Goal: Find contact information: Obtain details needed to contact an individual or organization

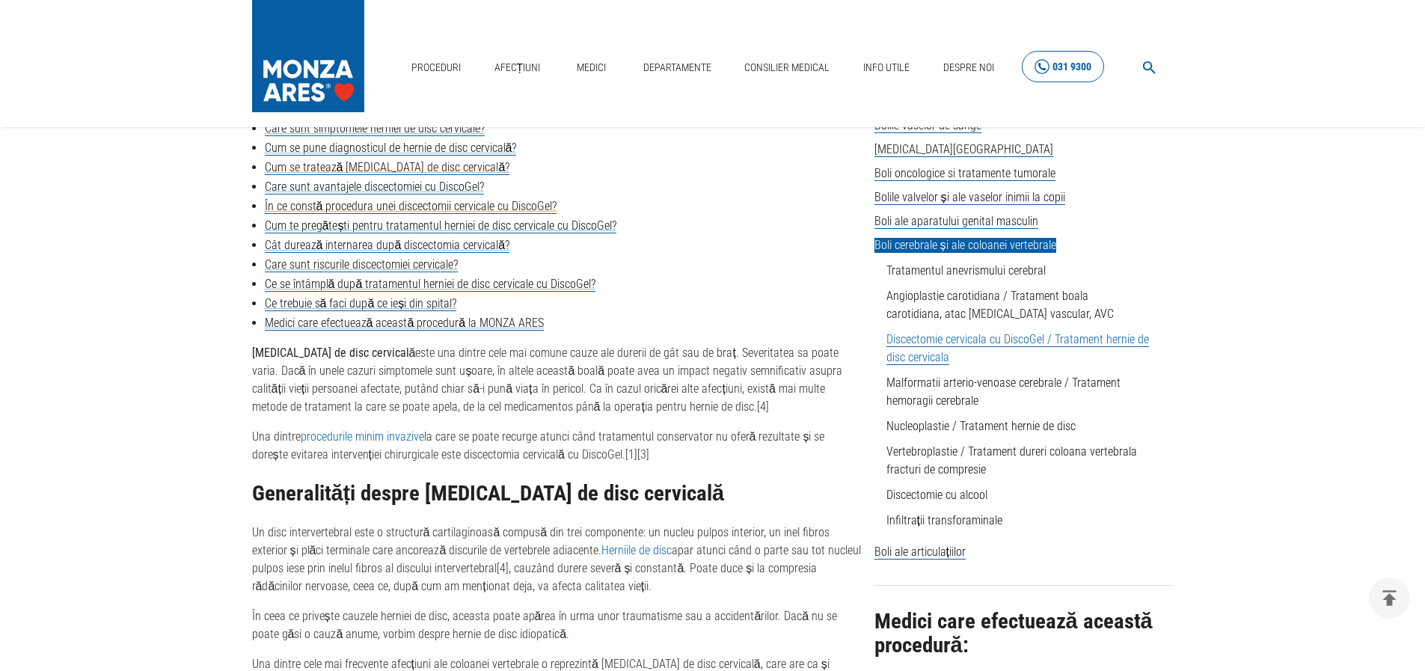
click at [1076, 67] on div "031 9300" at bounding box center [1071, 67] width 39 height 19
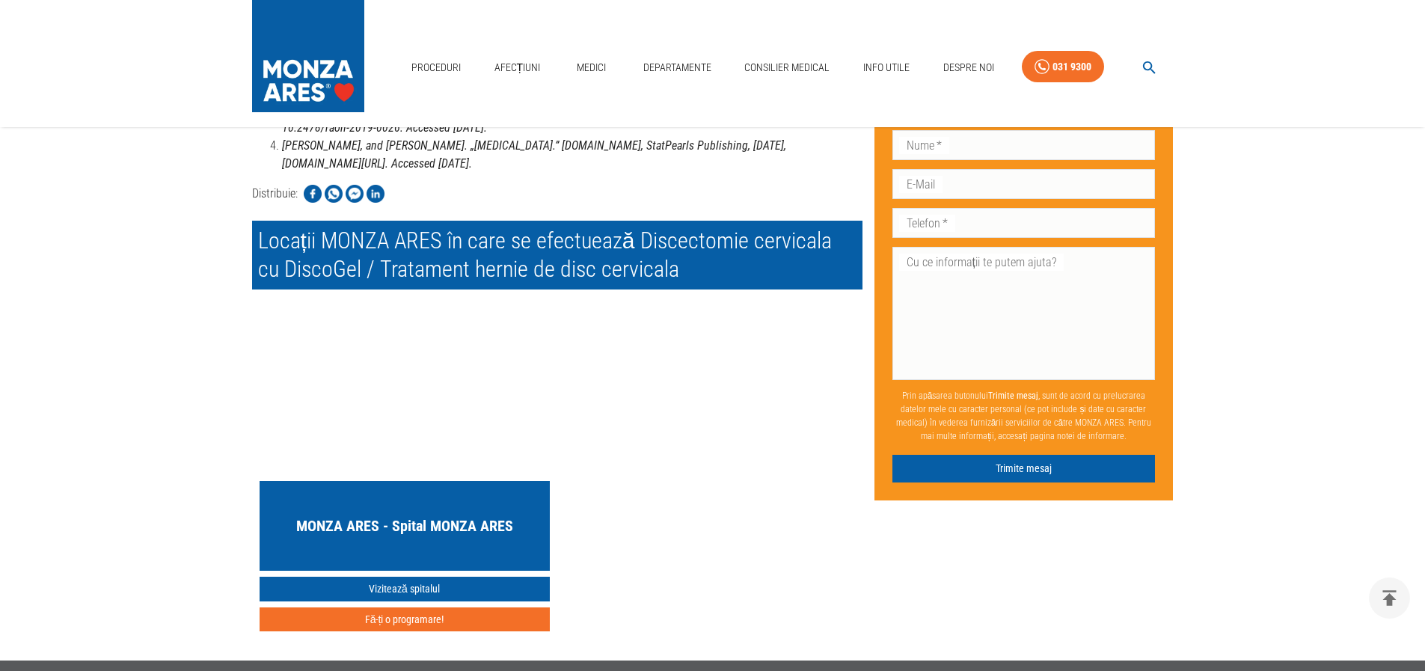
scroll to position [5436, 0]
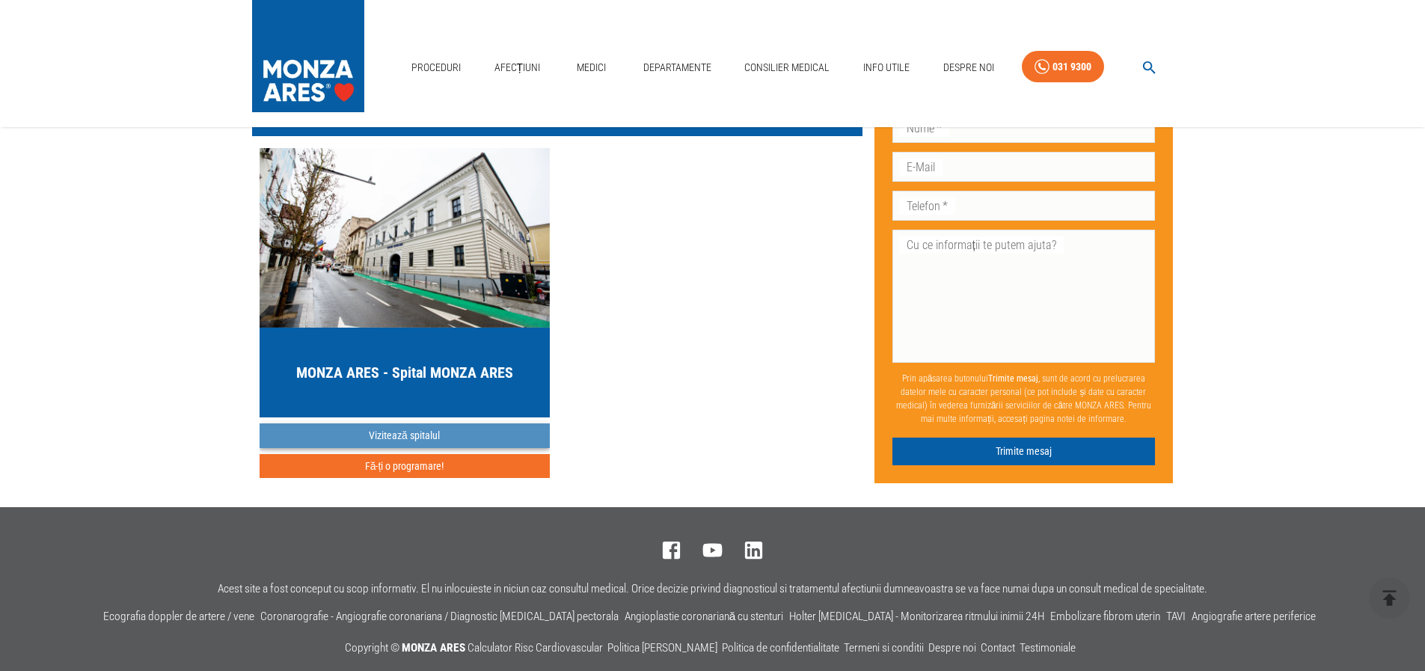
click at [408, 423] on link "Vizitează spitalul" at bounding box center [405, 435] width 290 height 25
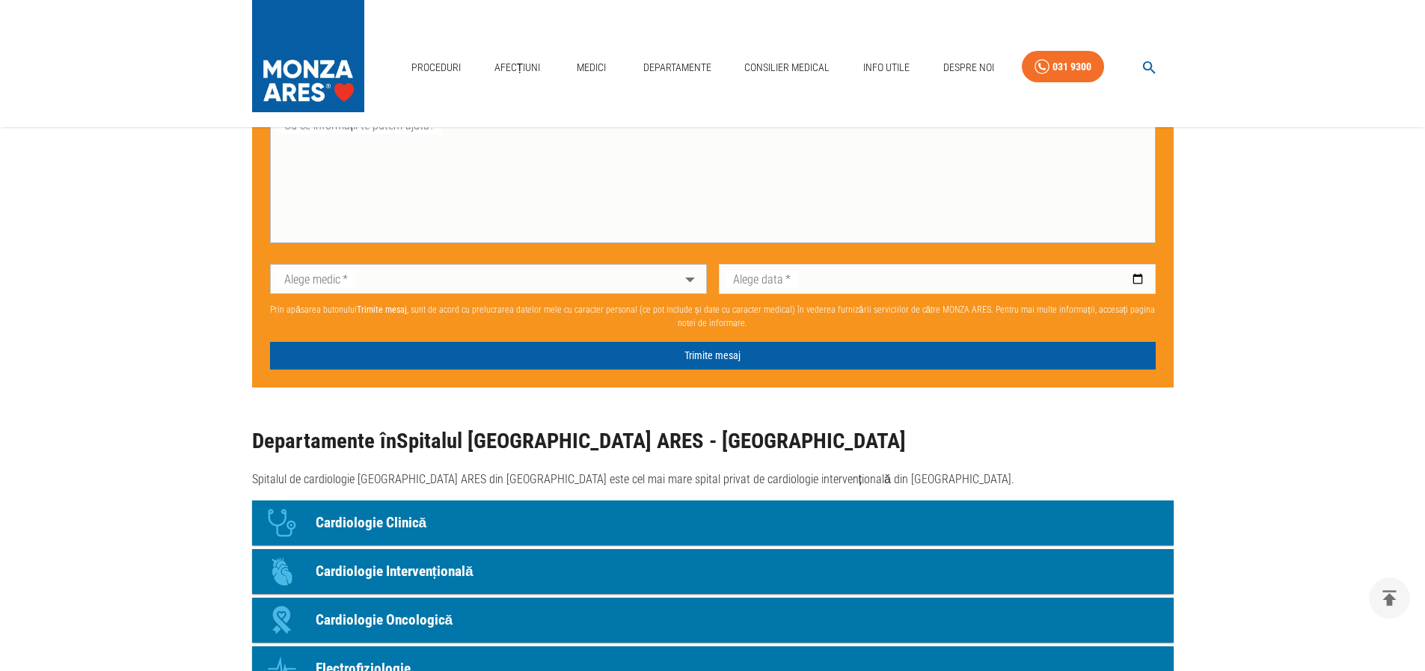
scroll to position [1346, 0]
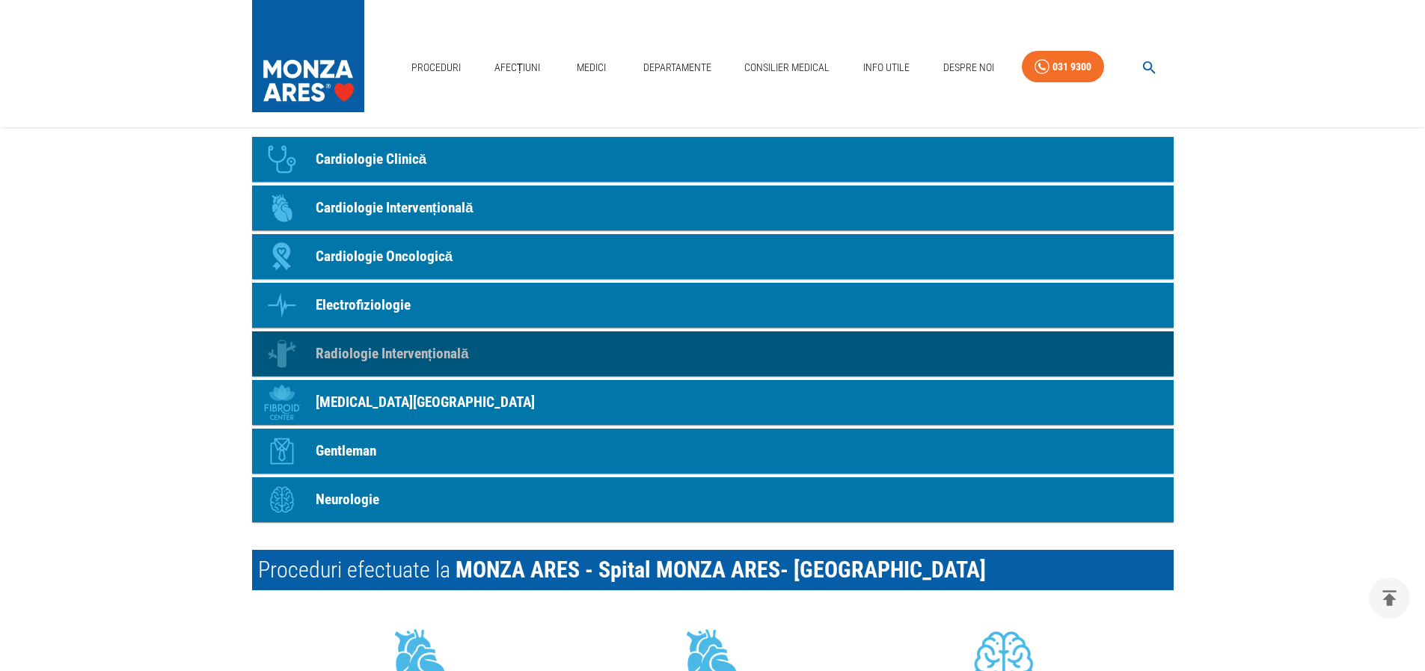
click at [386, 360] on p "Radiologie Intervențională" at bounding box center [392, 354] width 153 height 22
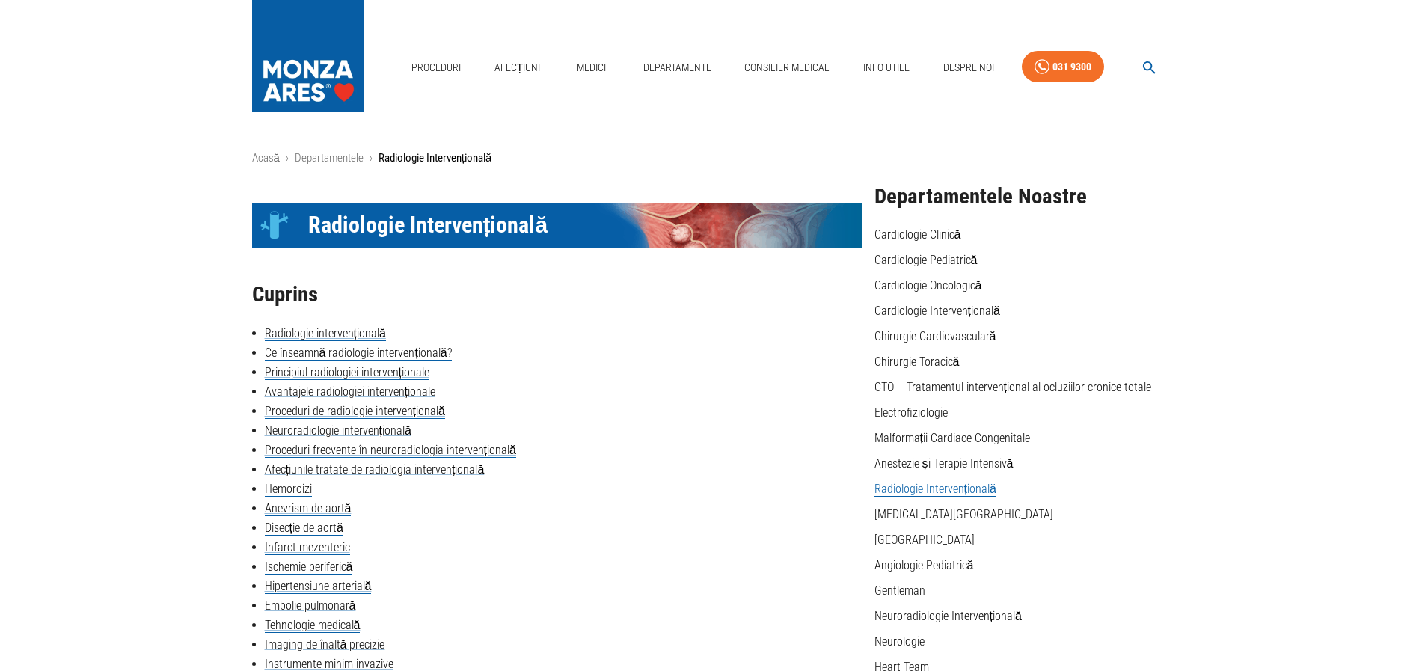
scroll to position [299, 0]
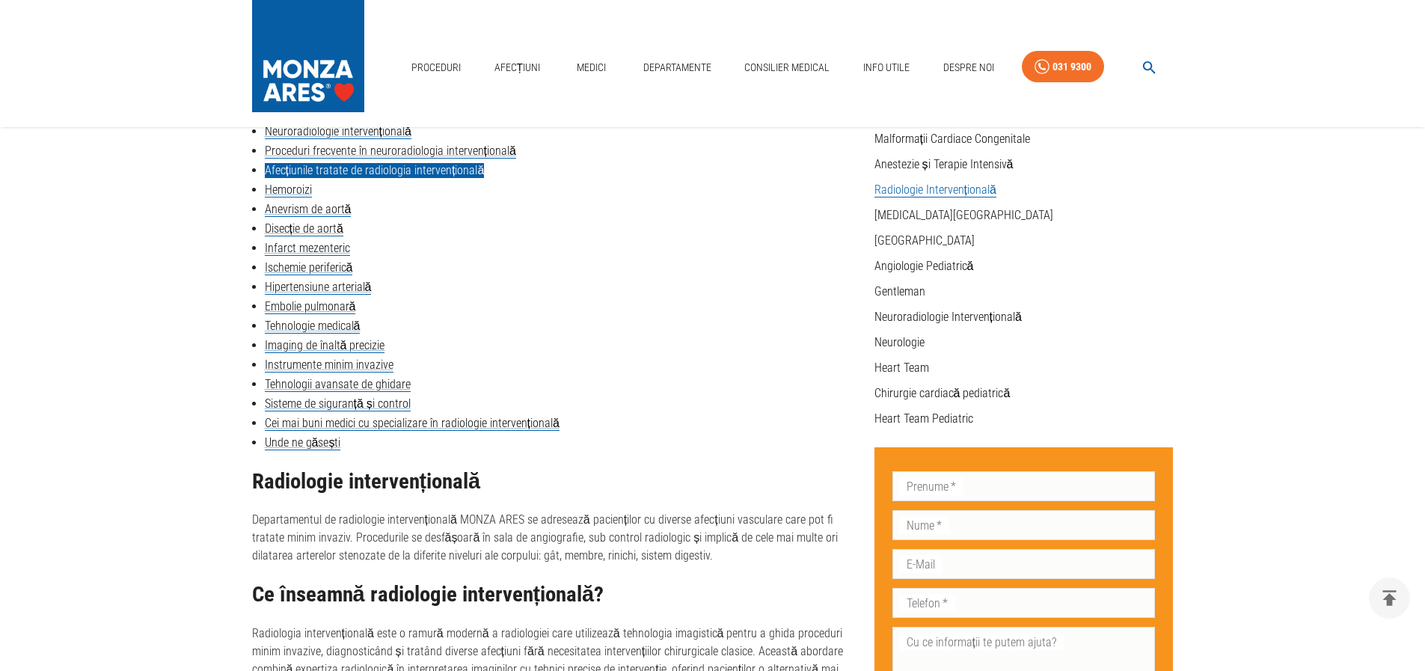
click at [446, 173] on link "Afecțiunile tratate de radiologia intervențională" at bounding box center [375, 170] width 220 height 15
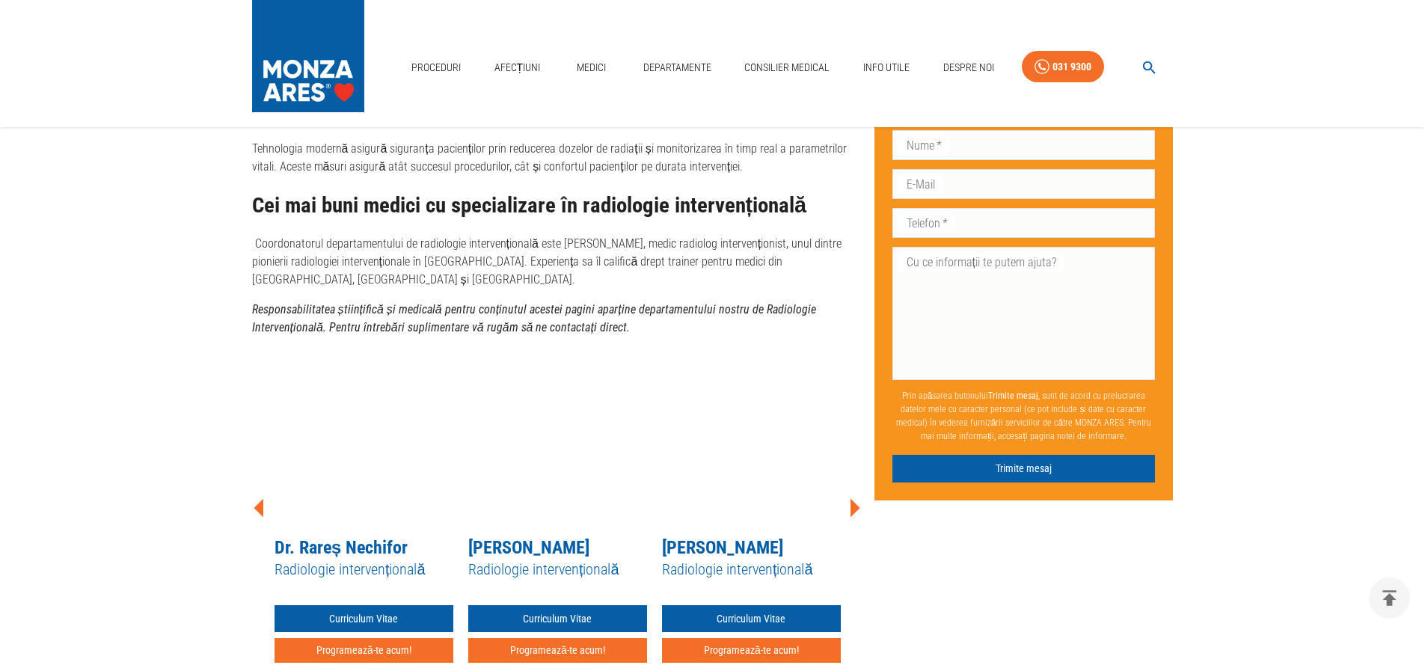
scroll to position [4251, 0]
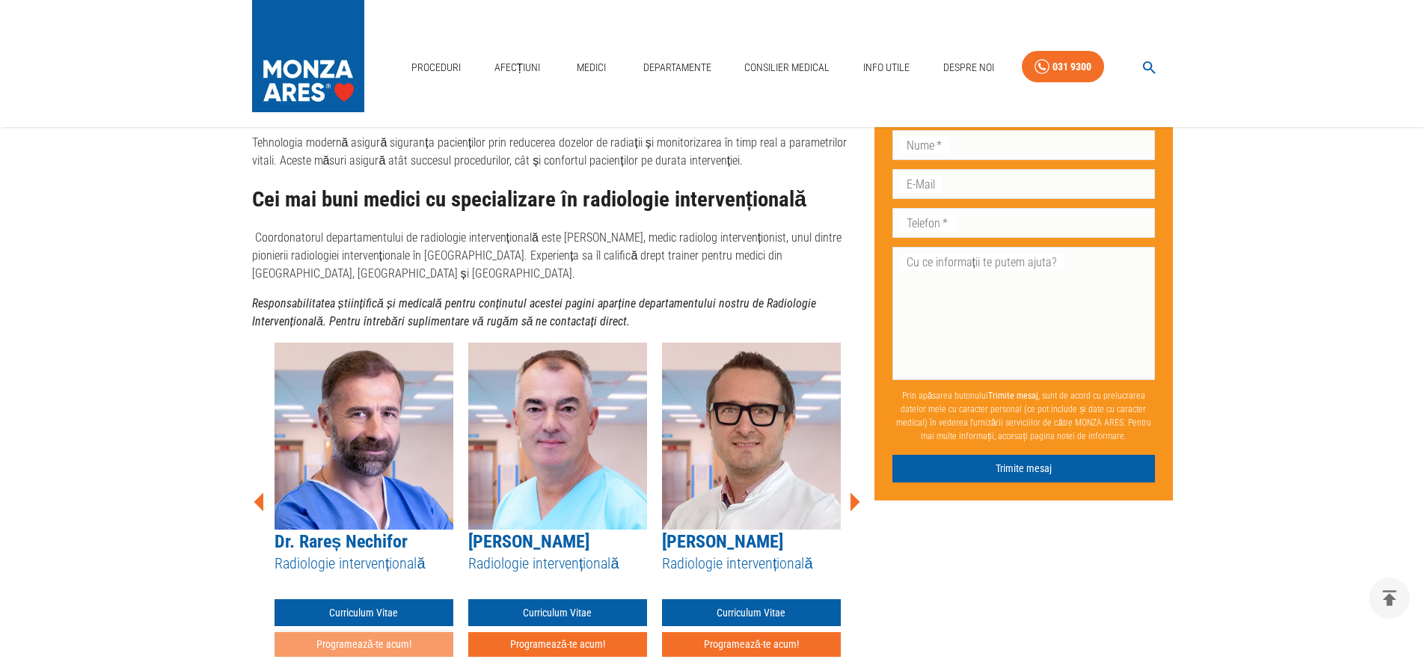
click at [372, 632] on button "Programează-te acum!" at bounding box center [363, 644] width 179 height 25
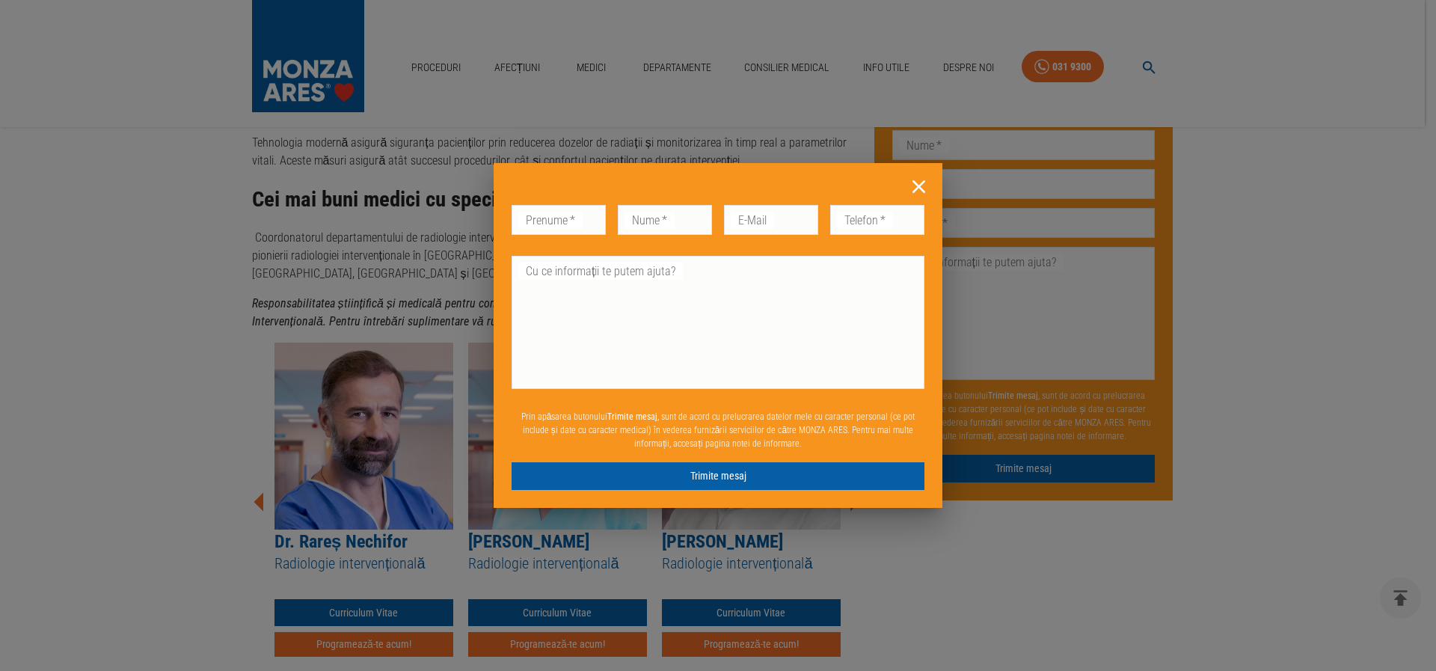
drag, startPoint x: 920, startPoint y: 182, endPoint x: 562, endPoint y: 397, distance: 417.4
click at [920, 184] on icon at bounding box center [918, 186] width 23 height 23
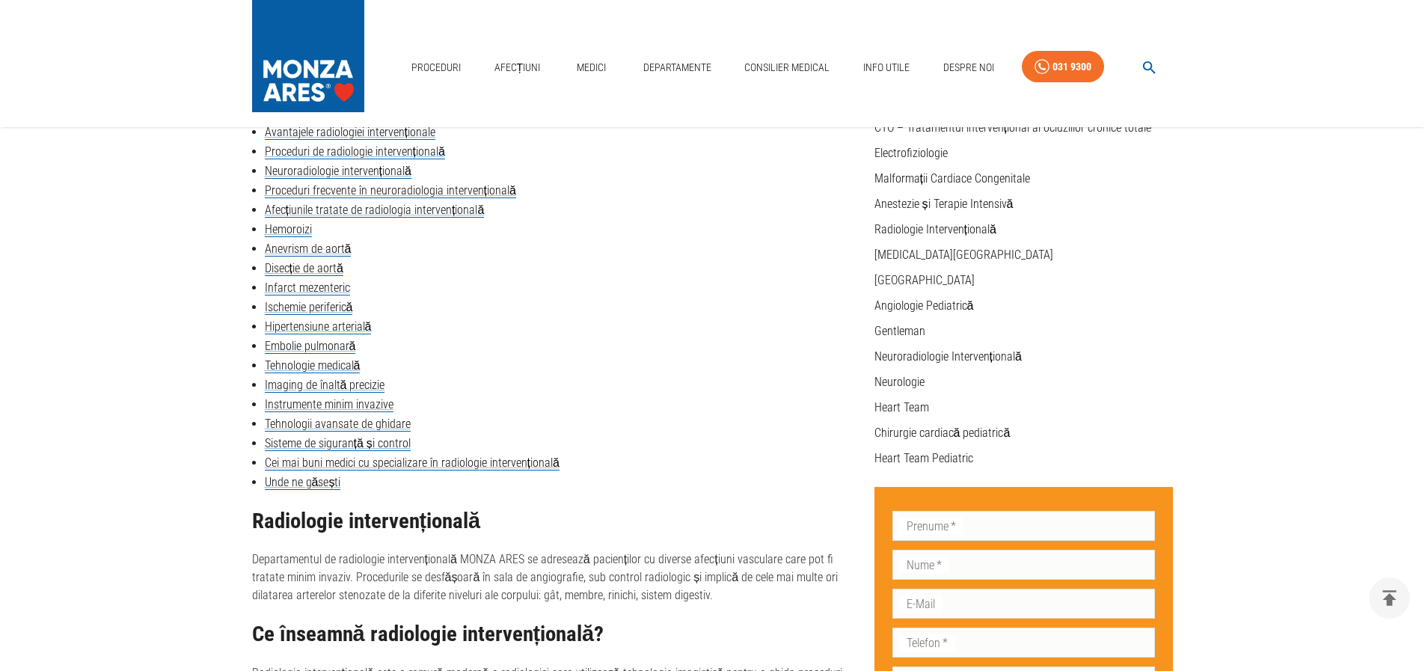
scroll to position [274, 0]
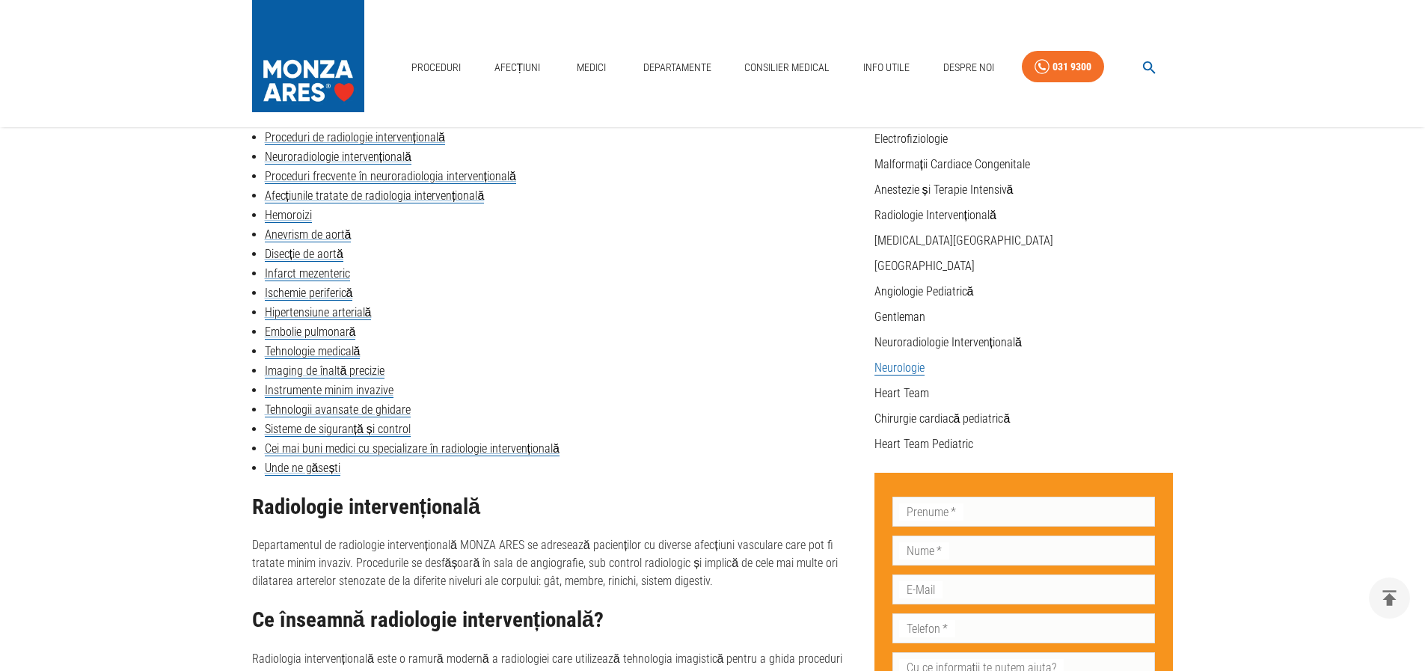
click at [896, 367] on link "Neurologie" at bounding box center [899, 367] width 50 height 15
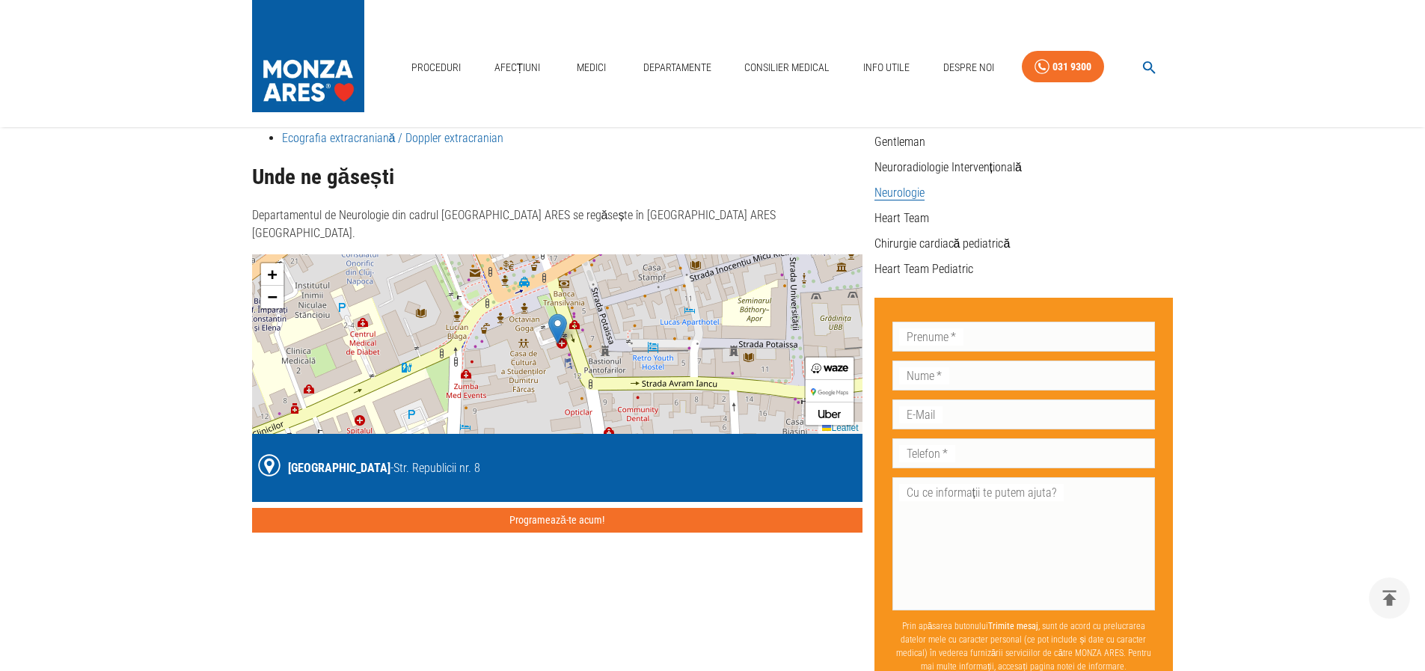
scroll to position [75, 0]
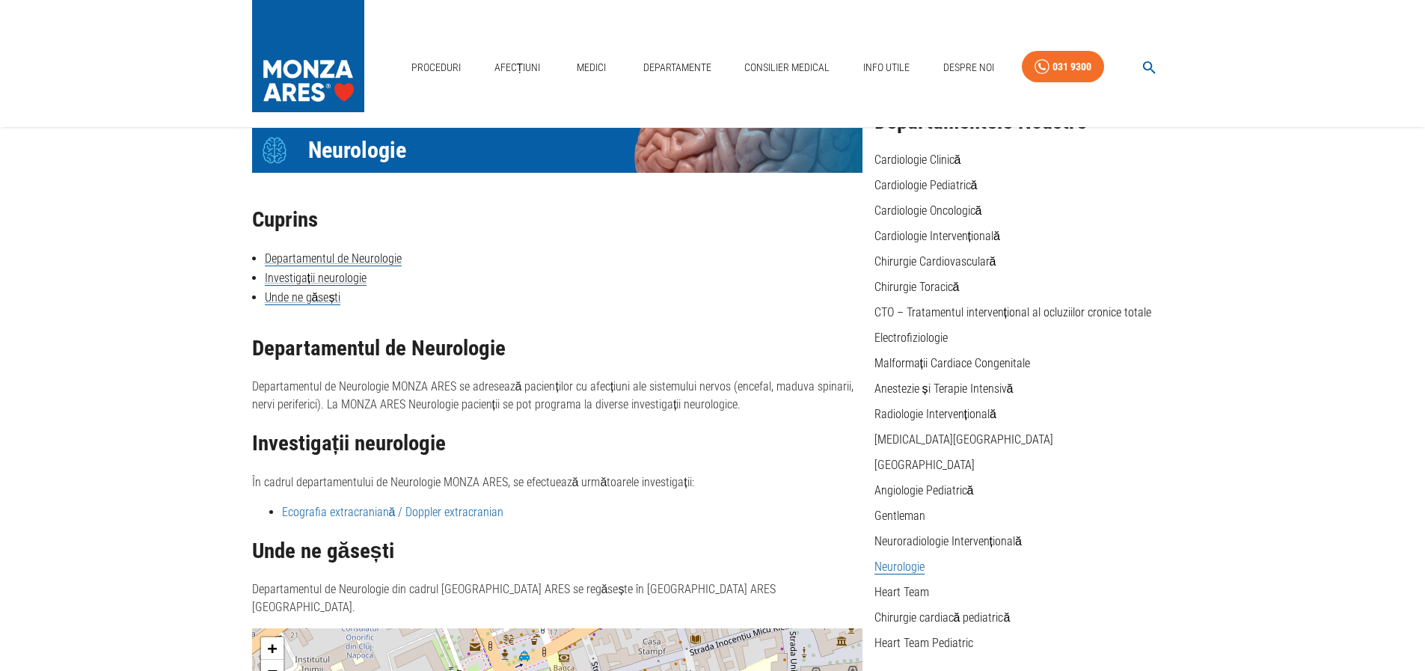
scroll to position [2681, 0]
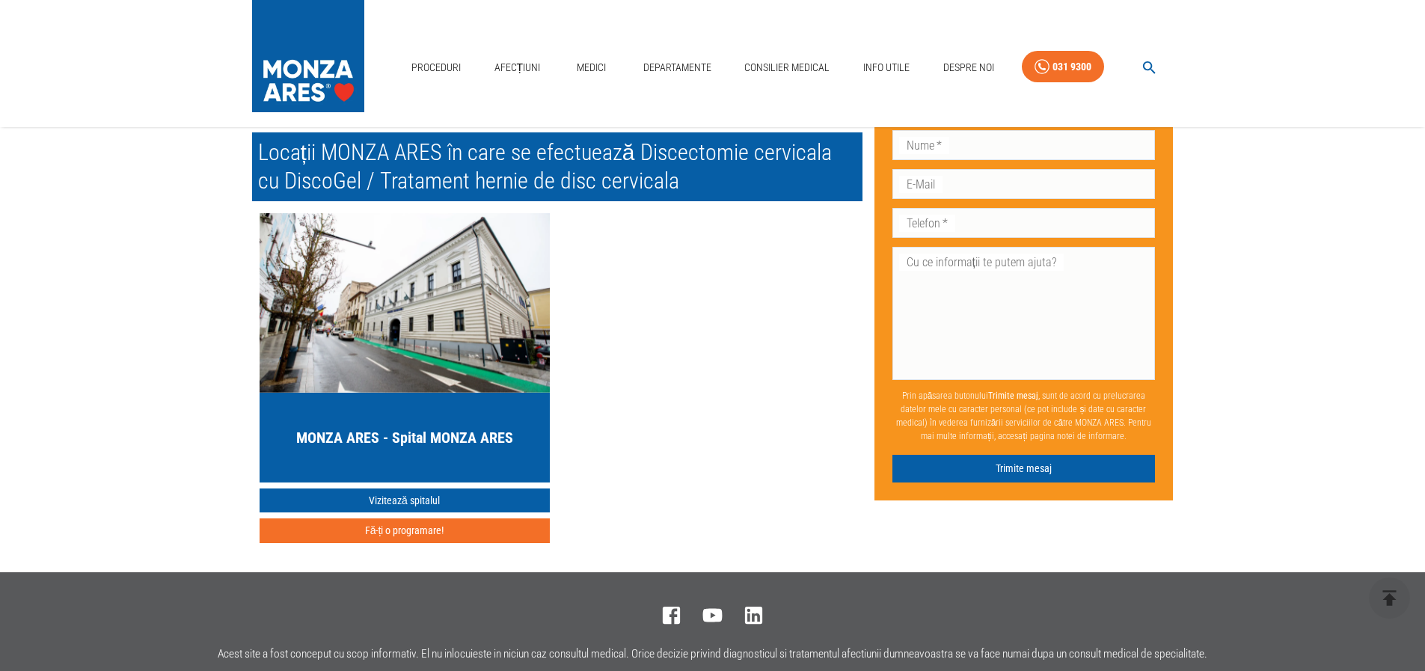
scroll to position [4283, 0]
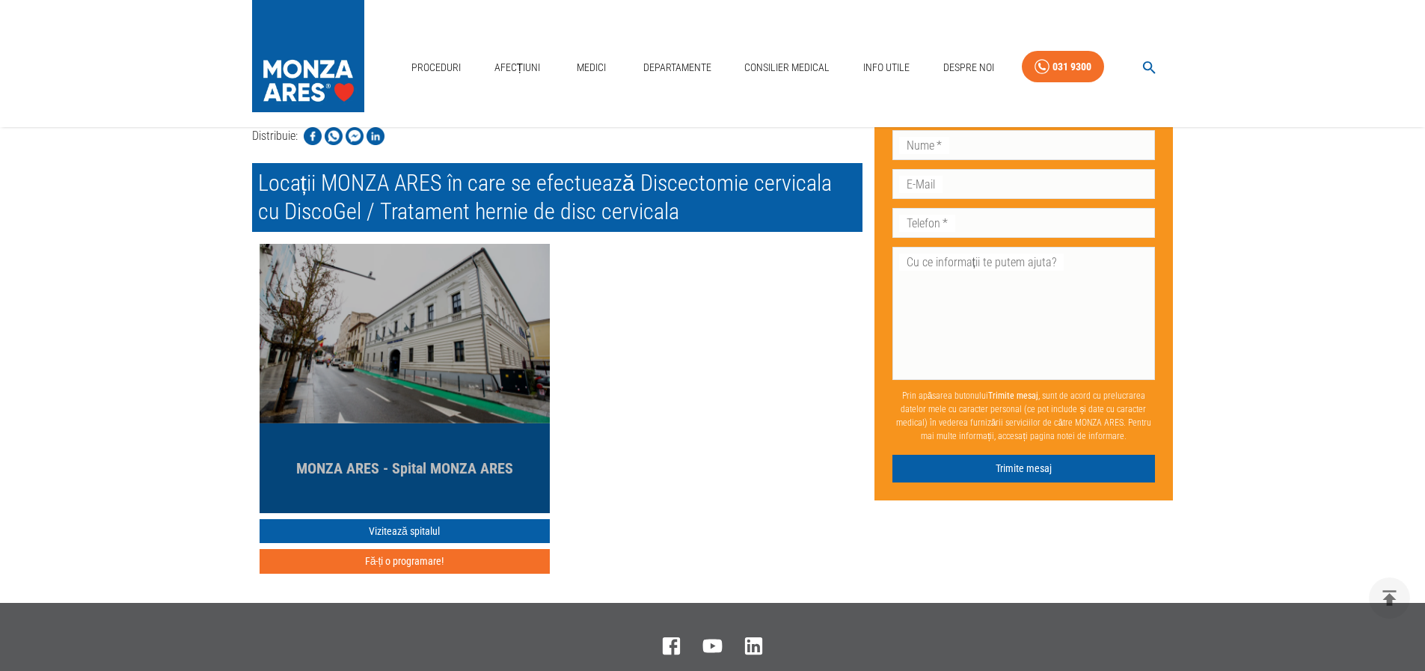
click at [432, 479] on h5 "MONZA ARES - Spital MONZA ARES" at bounding box center [404, 468] width 217 height 21
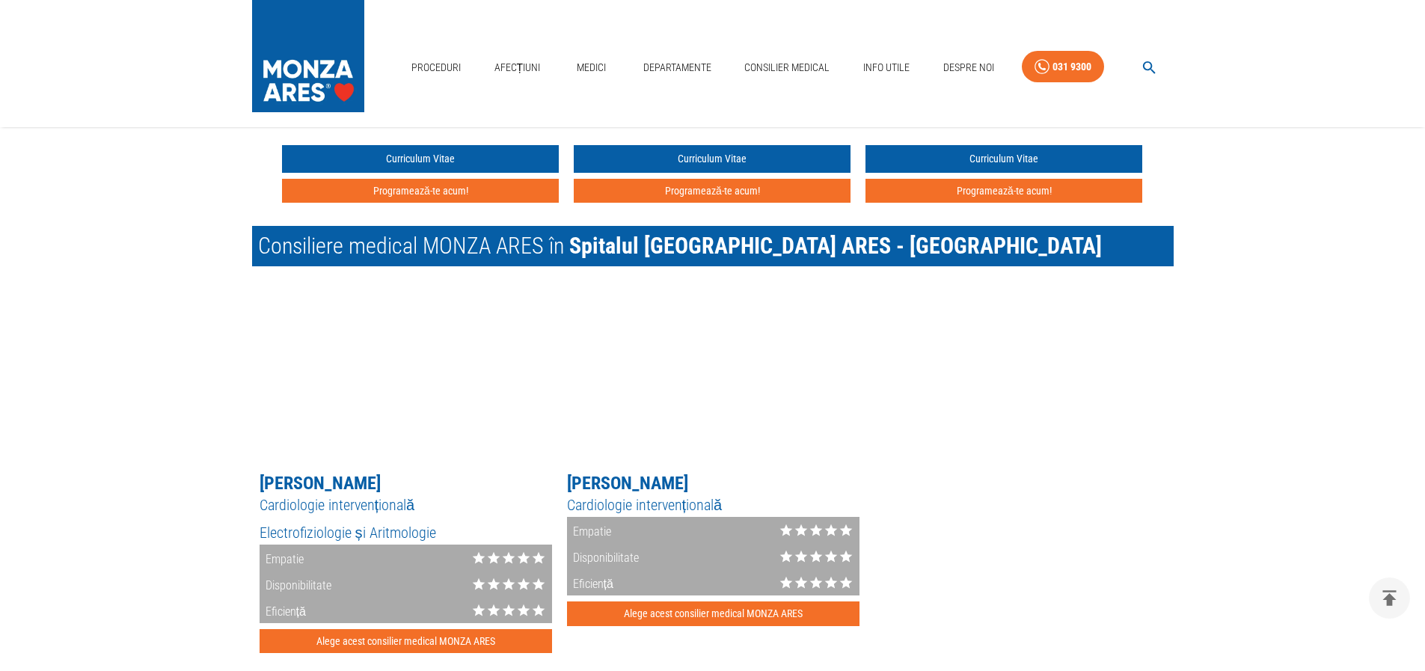
scroll to position [2094, 0]
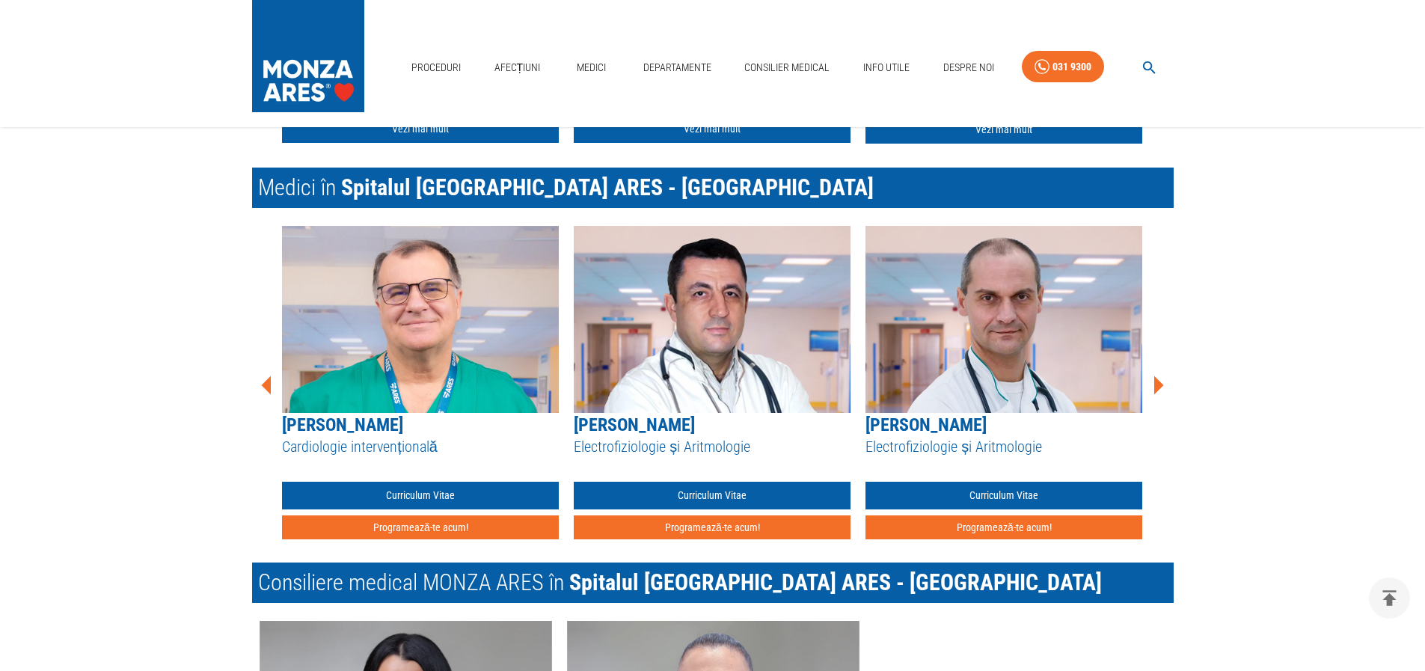
click at [417, 340] on img at bounding box center [420, 319] width 277 height 187
click at [432, 494] on link "Curriculum Vitae" at bounding box center [420, 496] width 277 height 28
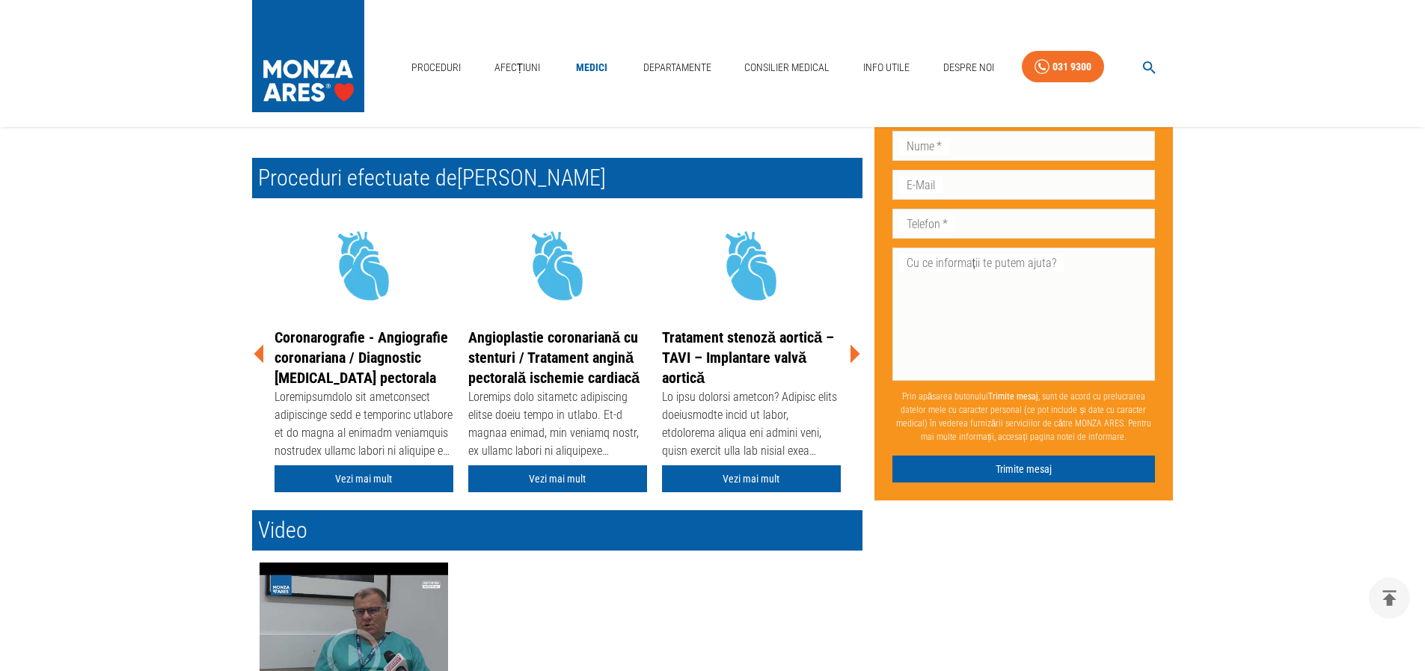
scroll to position [224, 0]
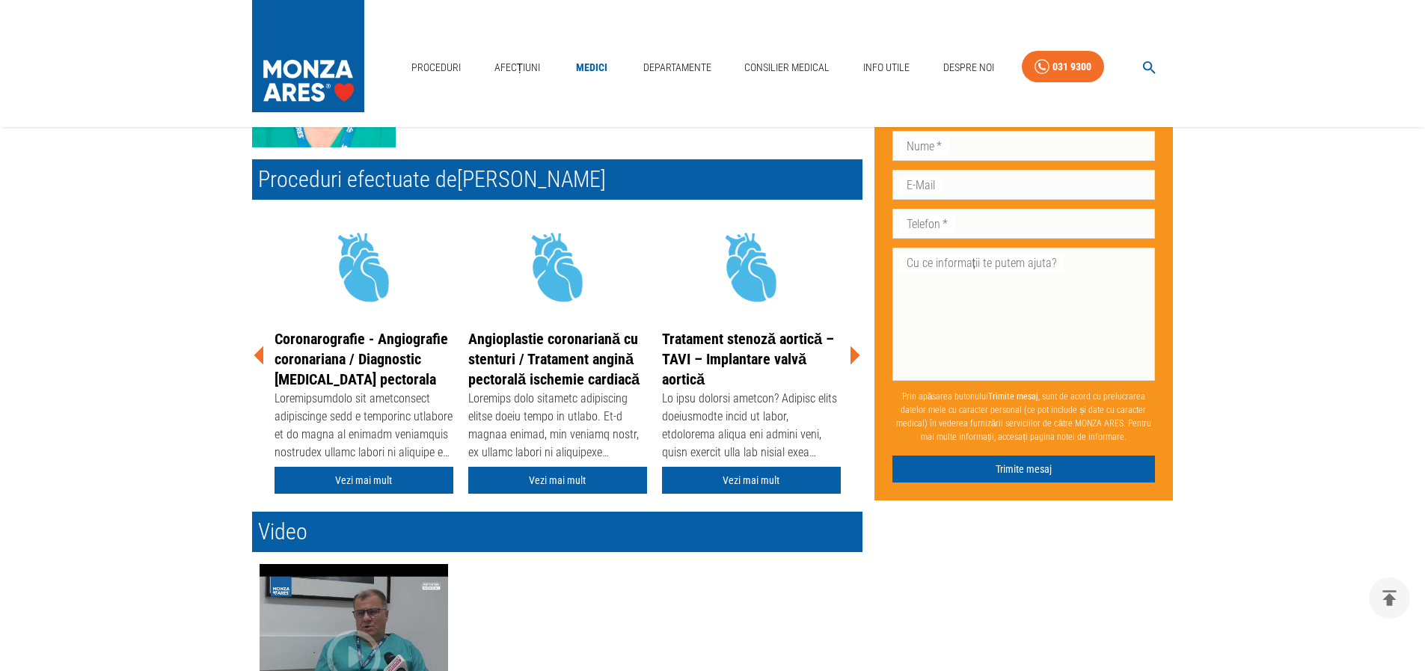
click at [854, 357] on icon at bounding box center [855, 355] width 10 height 19
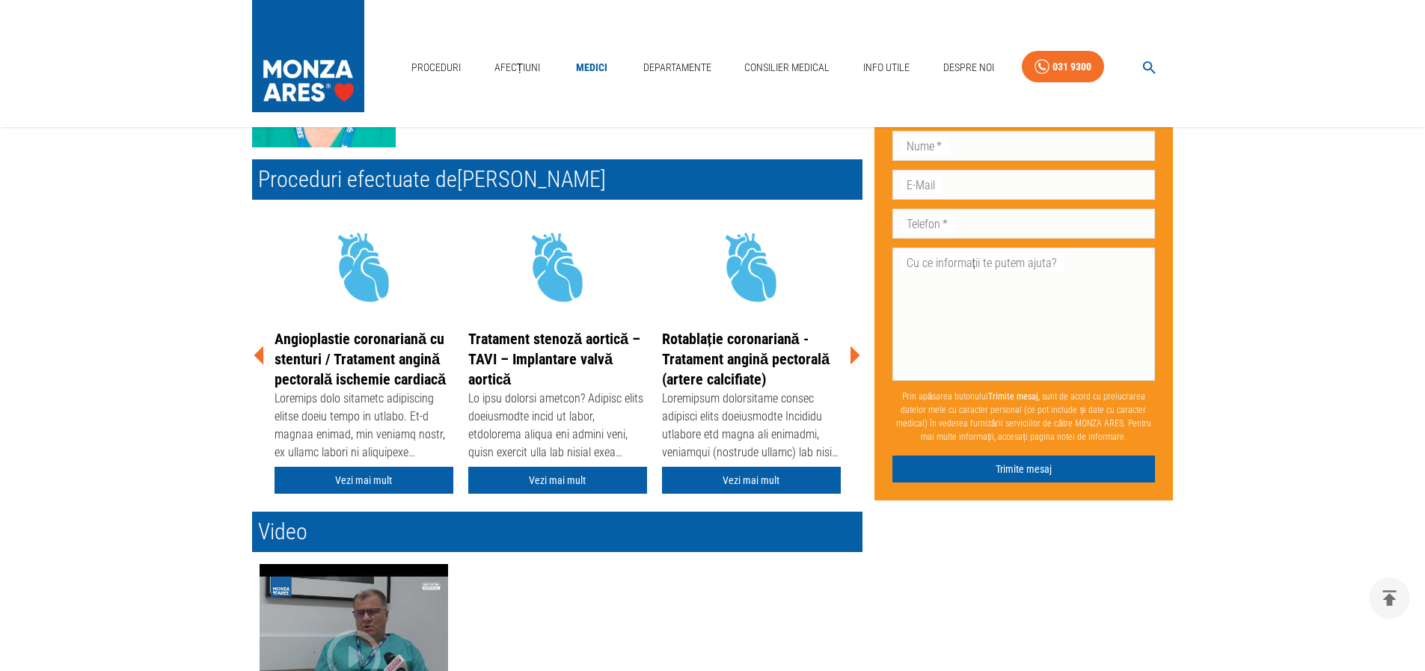
click at [858, 353] on icon at bounding box center [854, 355] width 45 height 45
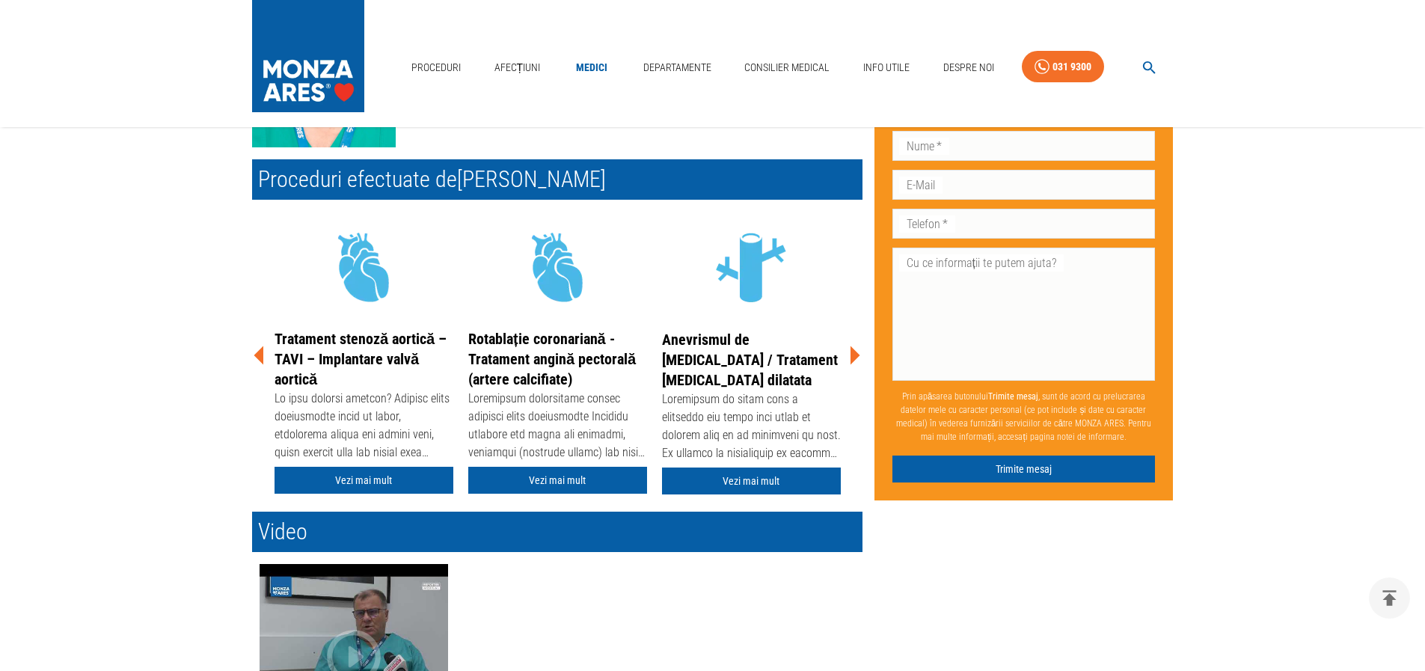
click at [855, 352] on icon at bounding box center [855, 355] width 10 height 19
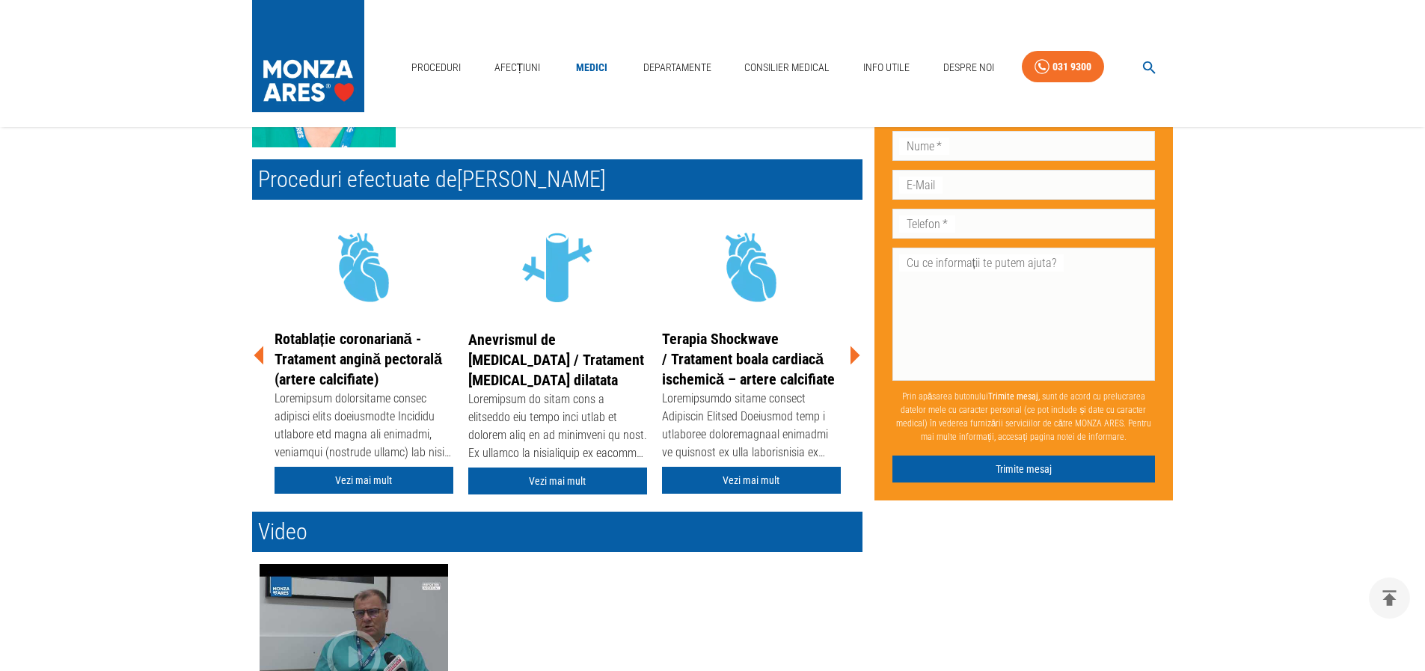
click at [855, 358] on icon at bounding box center [855, 355] width 10 height 19
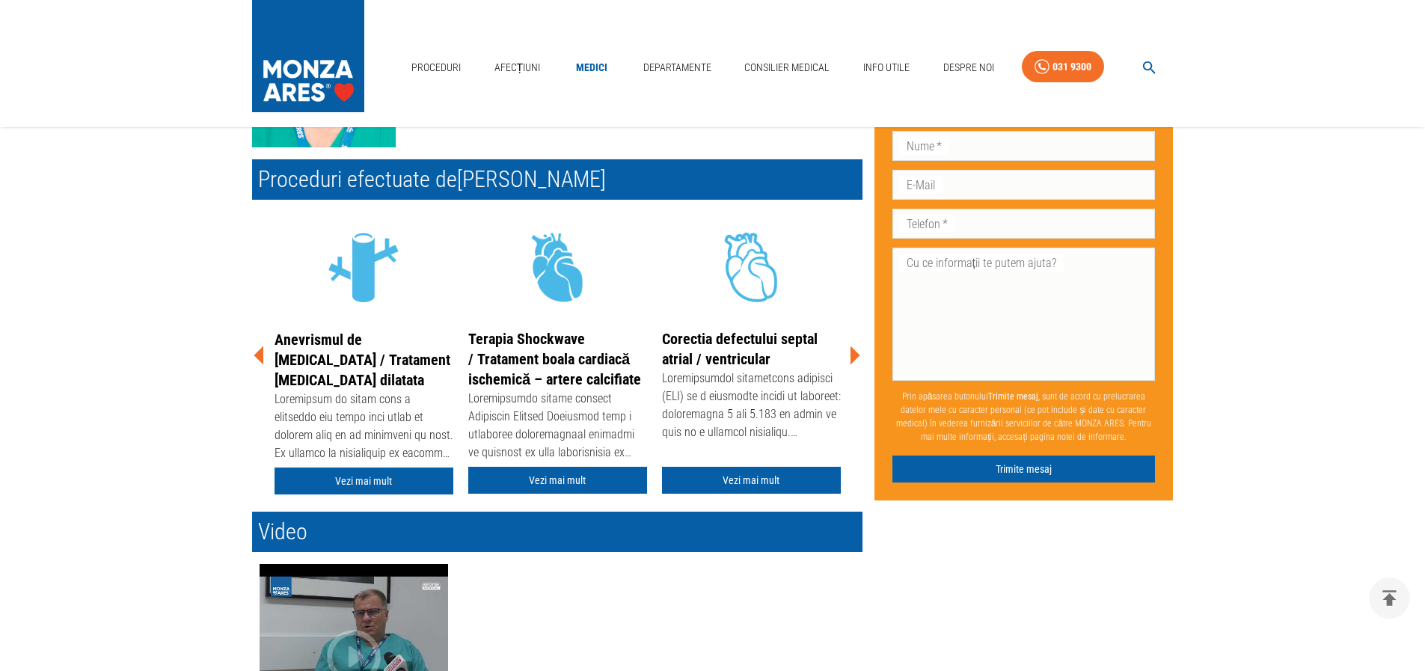
click at [855, 358] on icon at bounding box center [855, 355] width 10 height 19
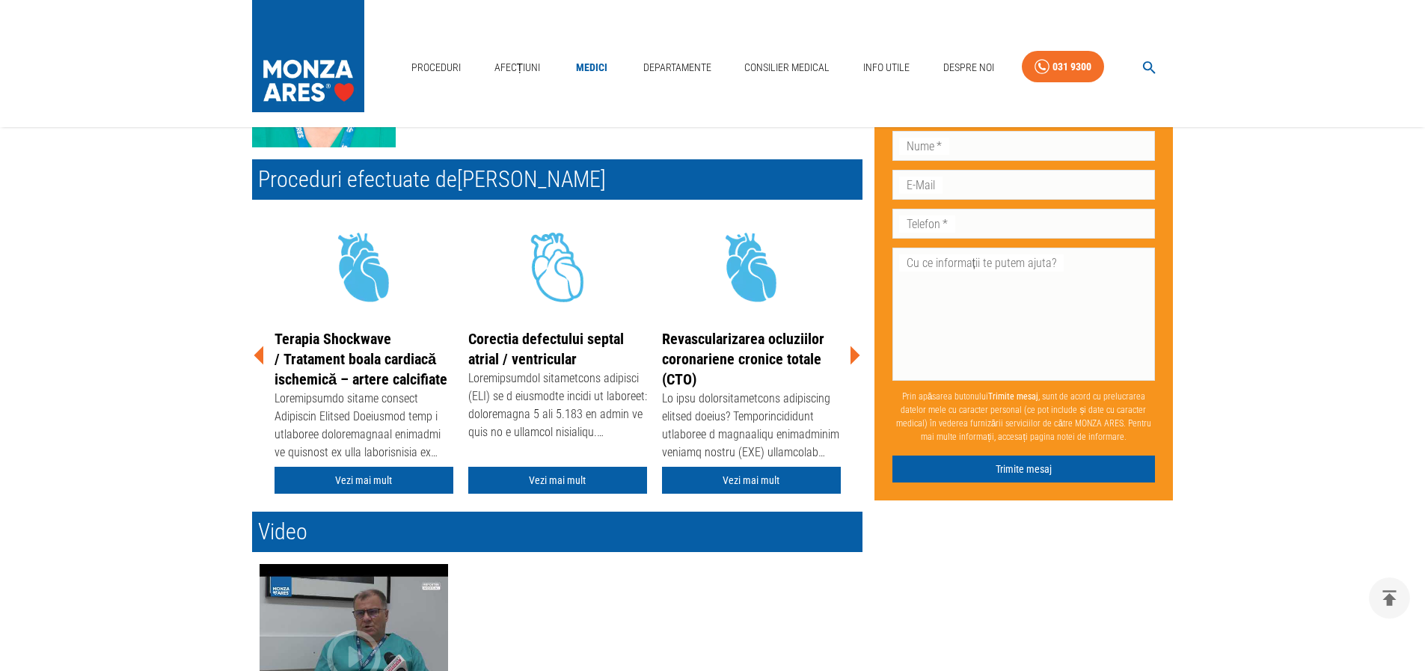
click at [855, 358] on icon at bounding box center [855, 355] width 10 height 19
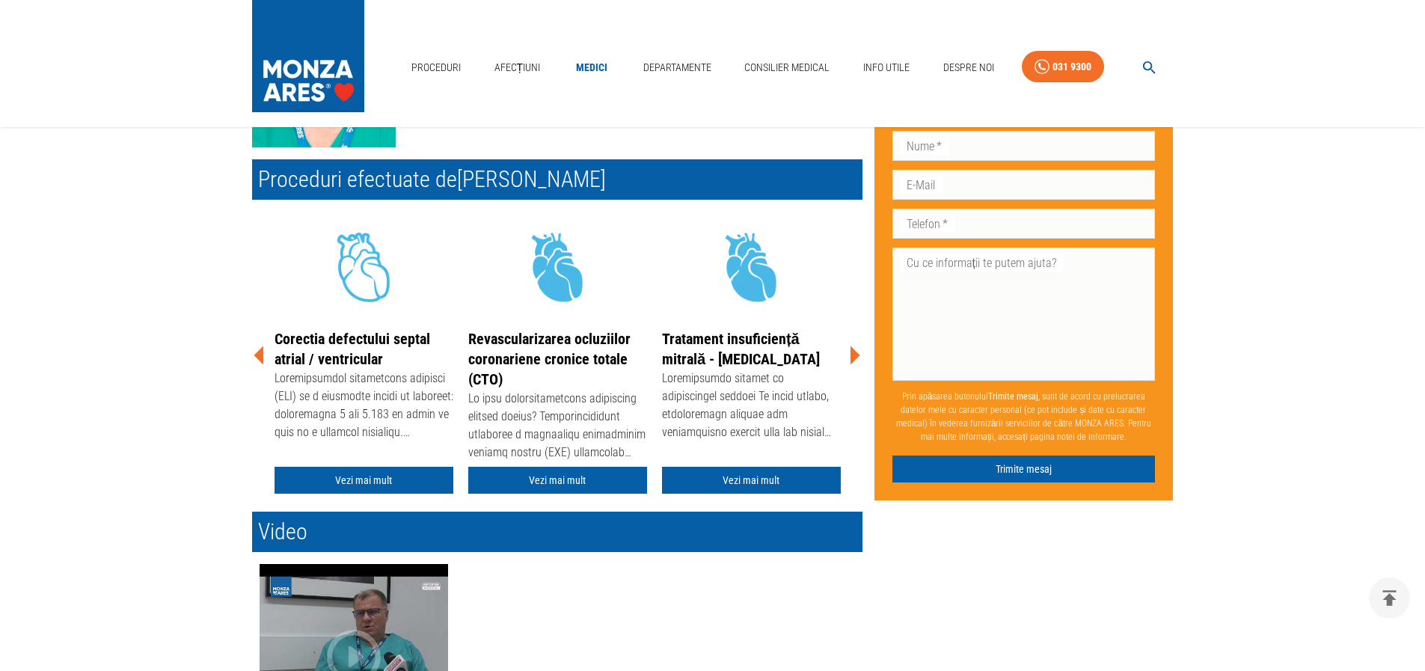
click at [855, 358] on icon at bounding box center [855, 355] width 10 height 19
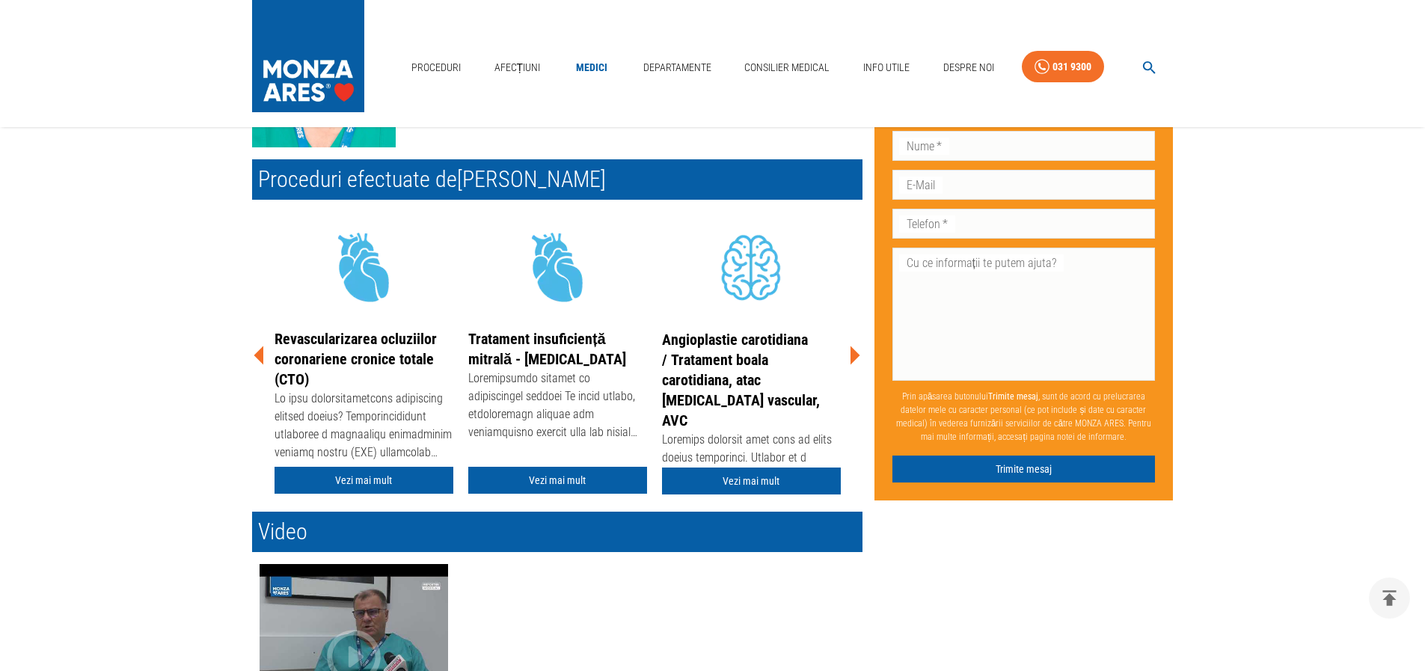
click at [855, 358] on icon at bounding box center [855, 355] width 10 height 19
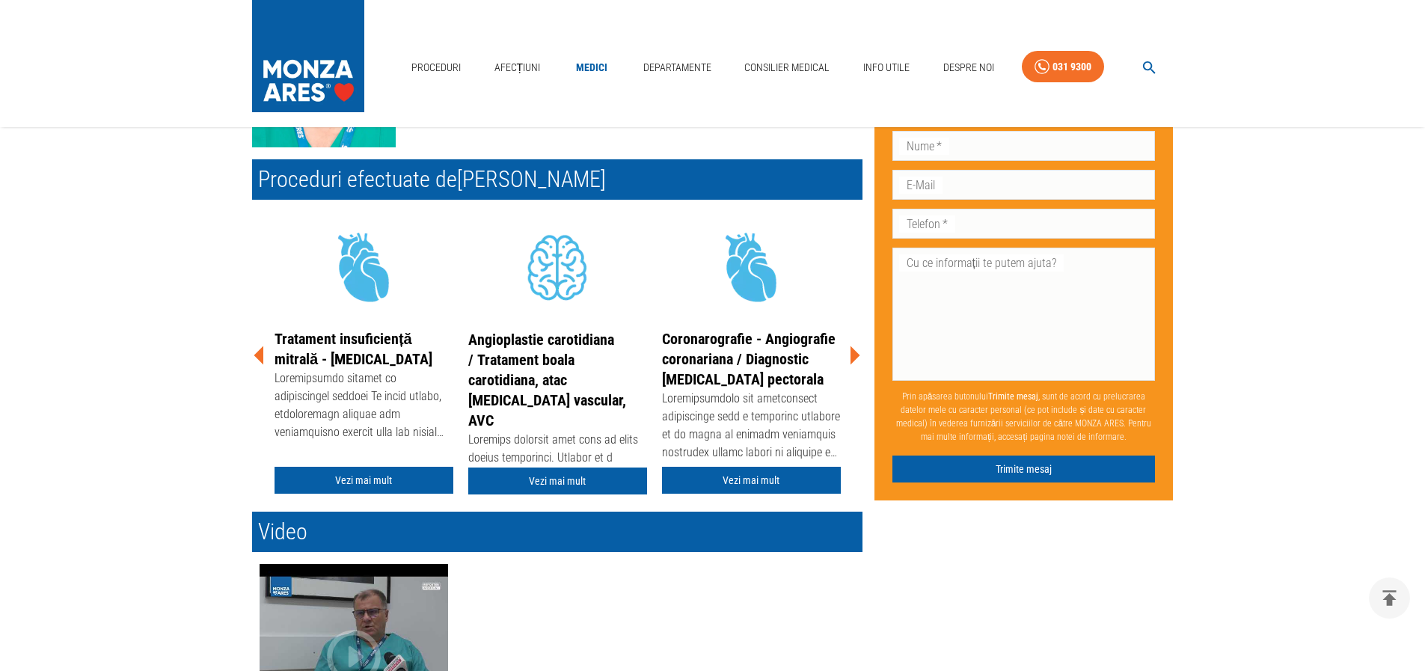
click at [855, 358] on icon at bounding box center [855, 355] width 10 height 19
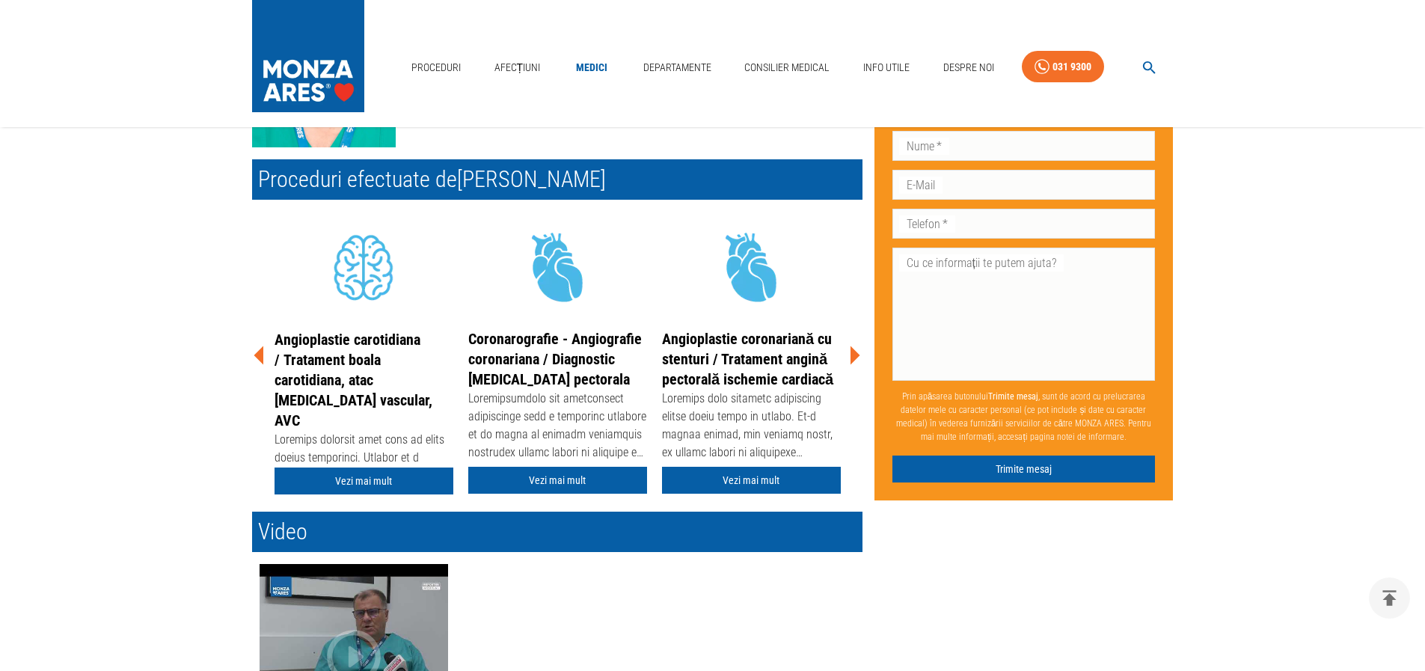
click at [855, 358] on icon at bounding box center [855, 355] width 10 height 19
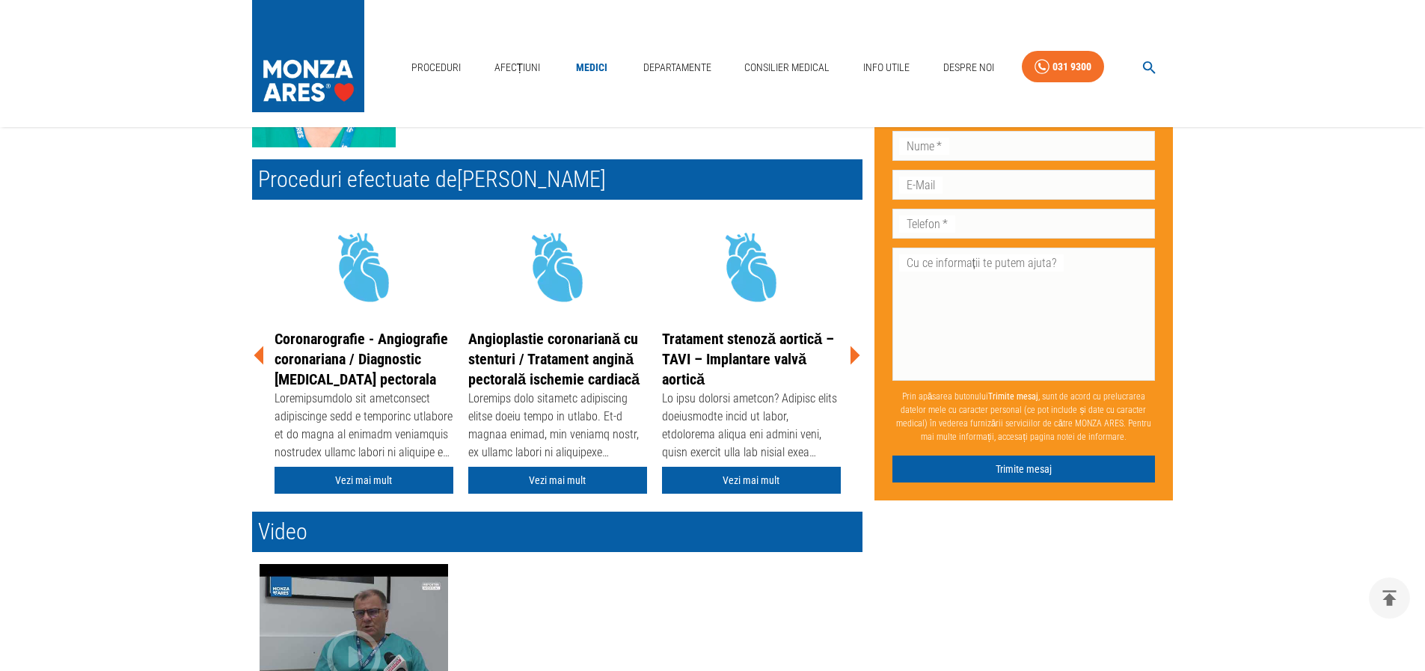
click at [848, 355] on icon at bounding box center [854, 355] width 45 height 45
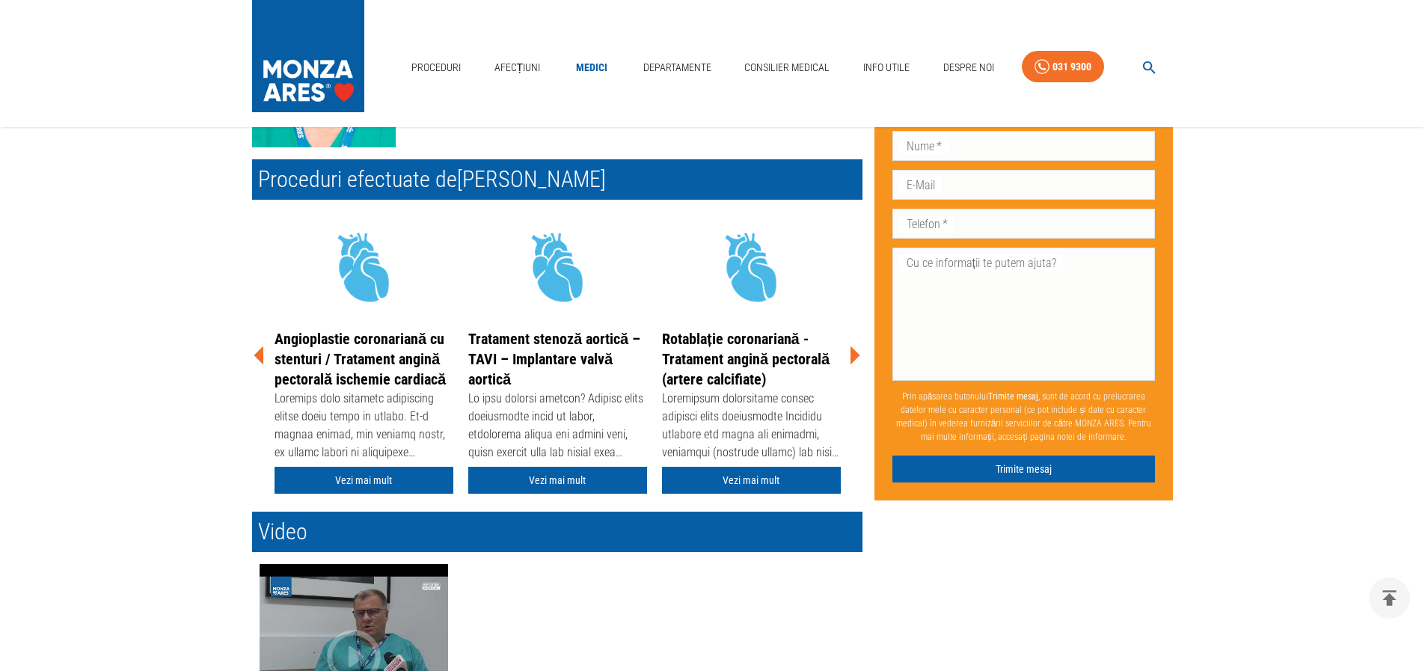
click at [848, 355] on icon at bounding box center [854, 355] width 45 height 45
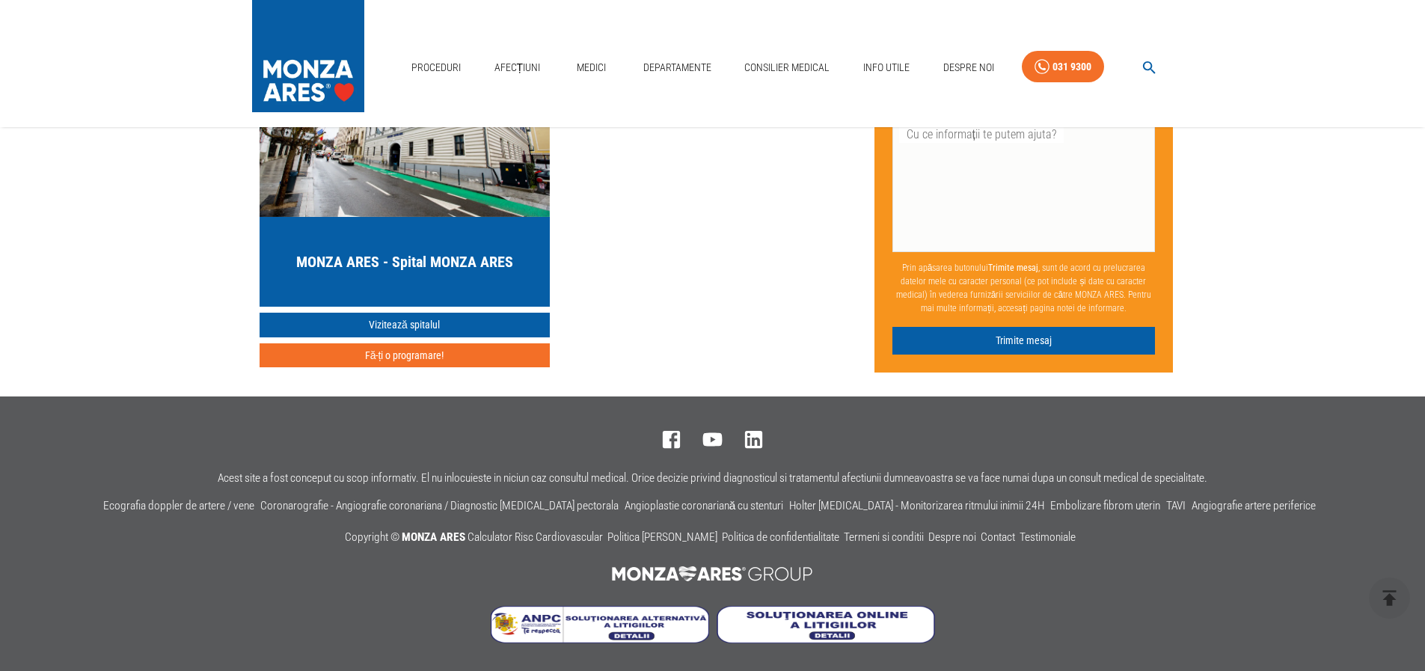
scroll to position [4283, 0]
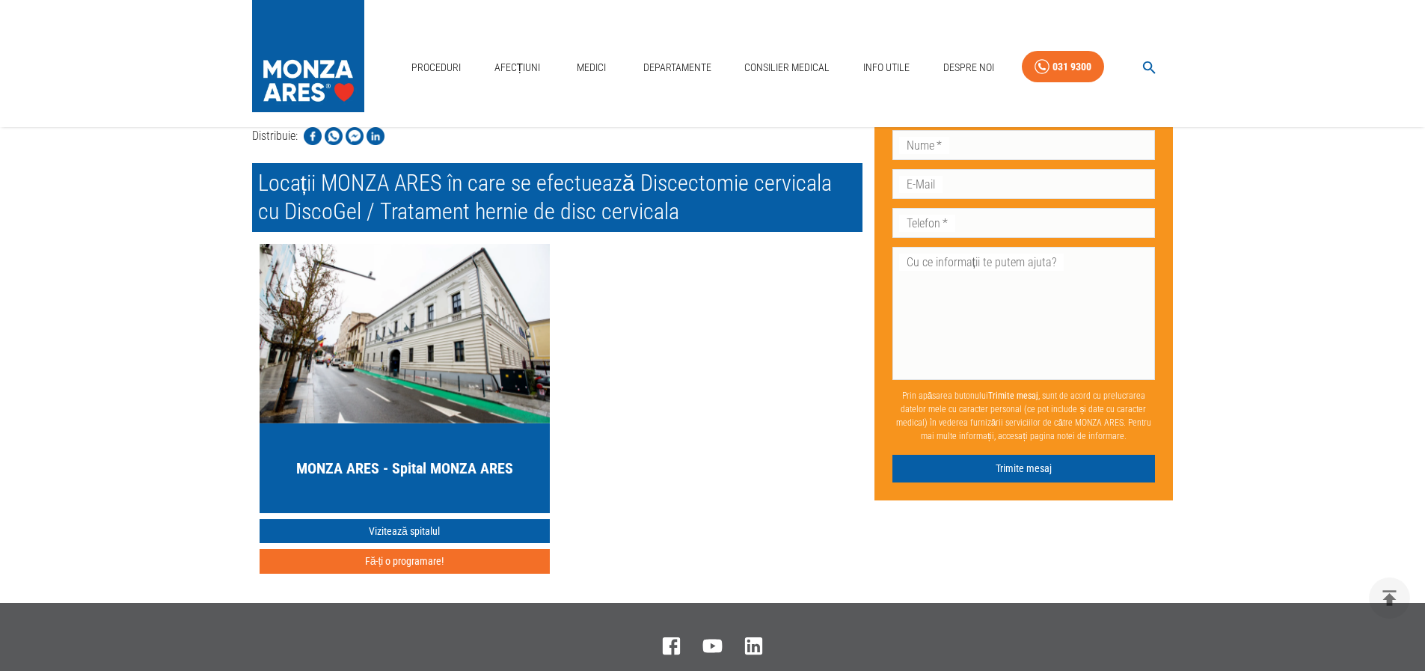
click at [599, 221] on h2 "Locații MONZA ARES în care se efectuează Discectomie cervicala cu DiscoGel / Tr…" at bounding box center [557, 197] width 610 height 69
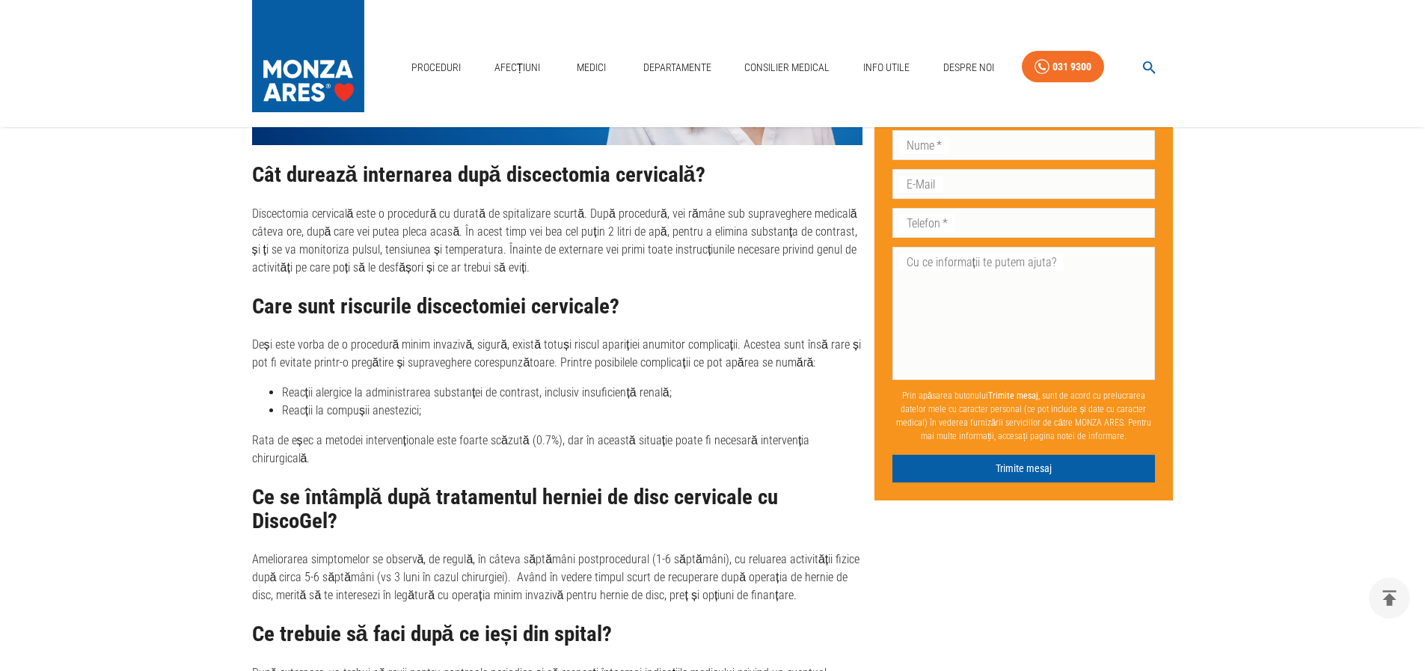
scroll to position [4000, 0]
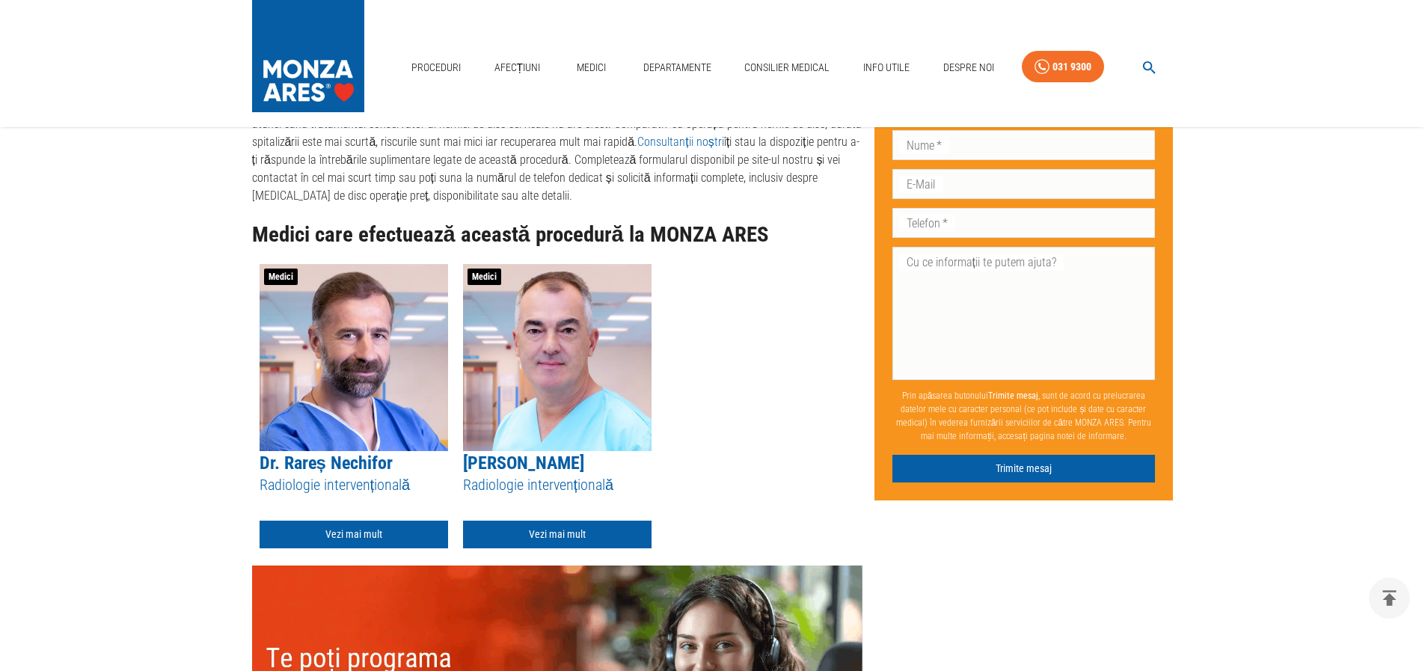
click at [577, 361] on img at bounding box center [557, 357] width 188 height 187
click at [568, 522] on link "Vezi mai mult" at bounding box center [557, 535] width 188 height 28
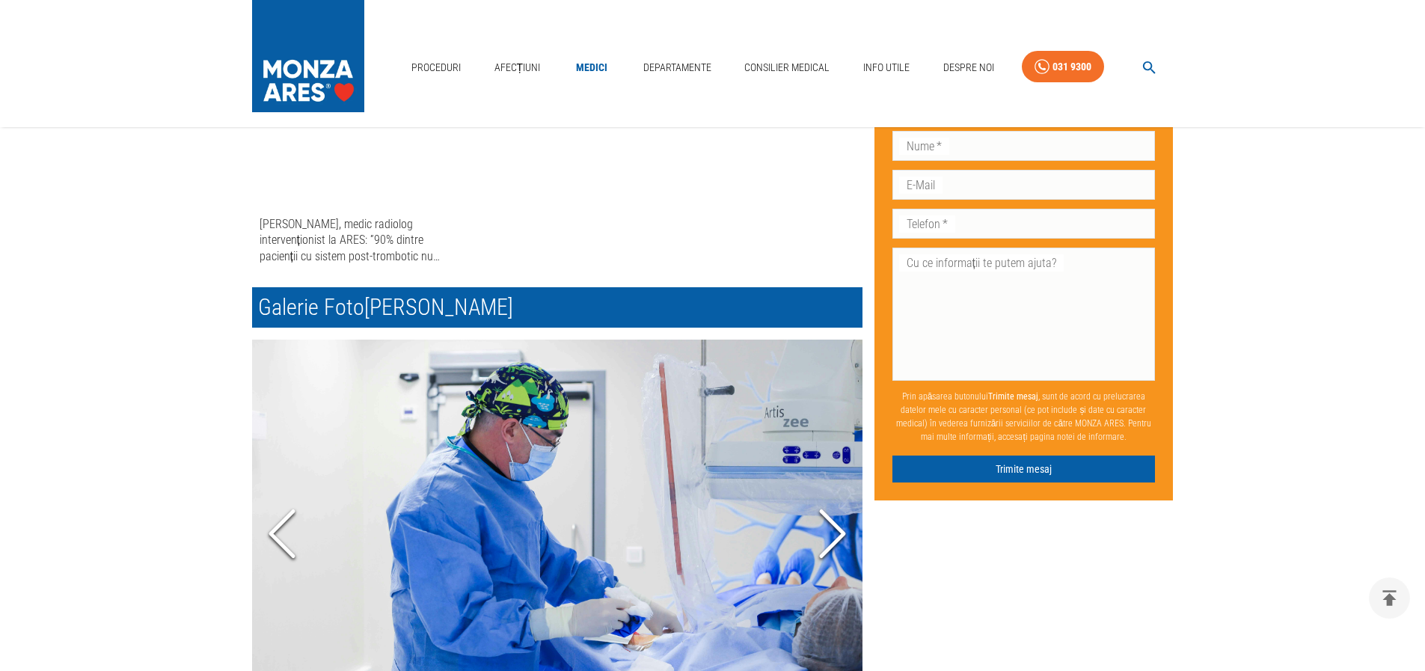
scroll to position [364, 0]
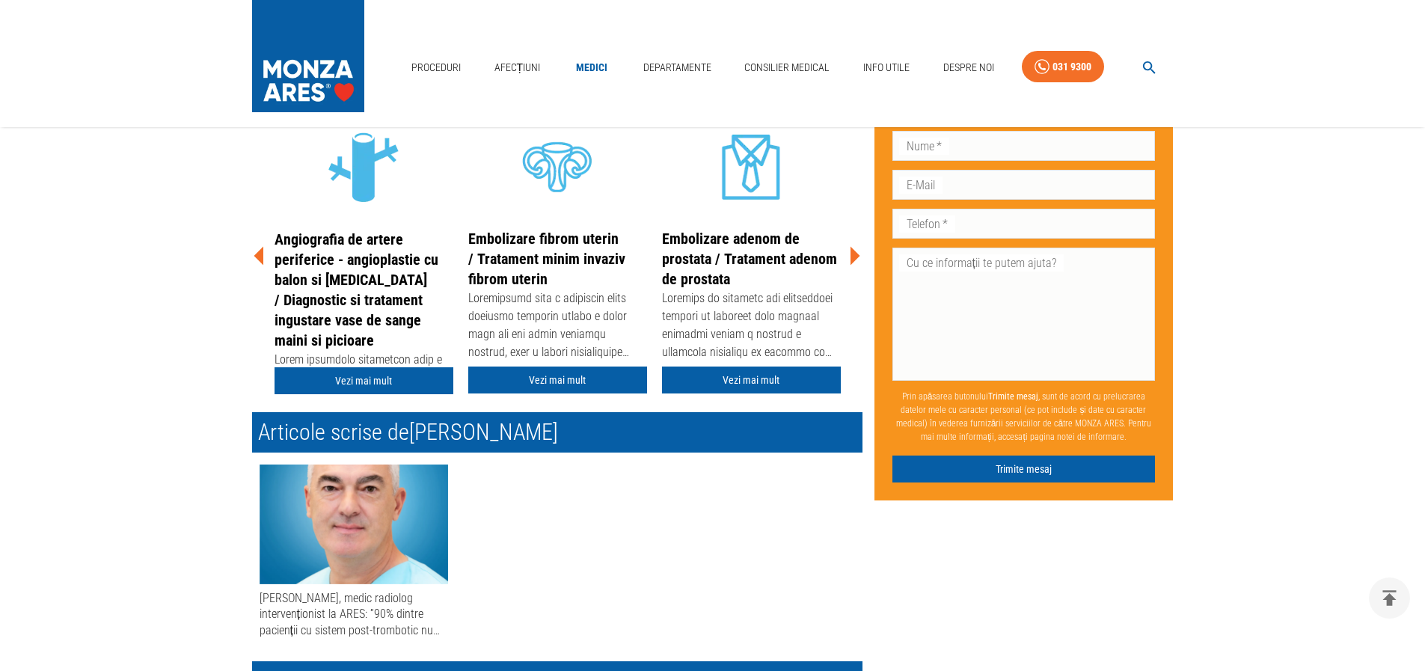
click at [854, 255] on icon at bounding box center [855, 255] width 10 height 19
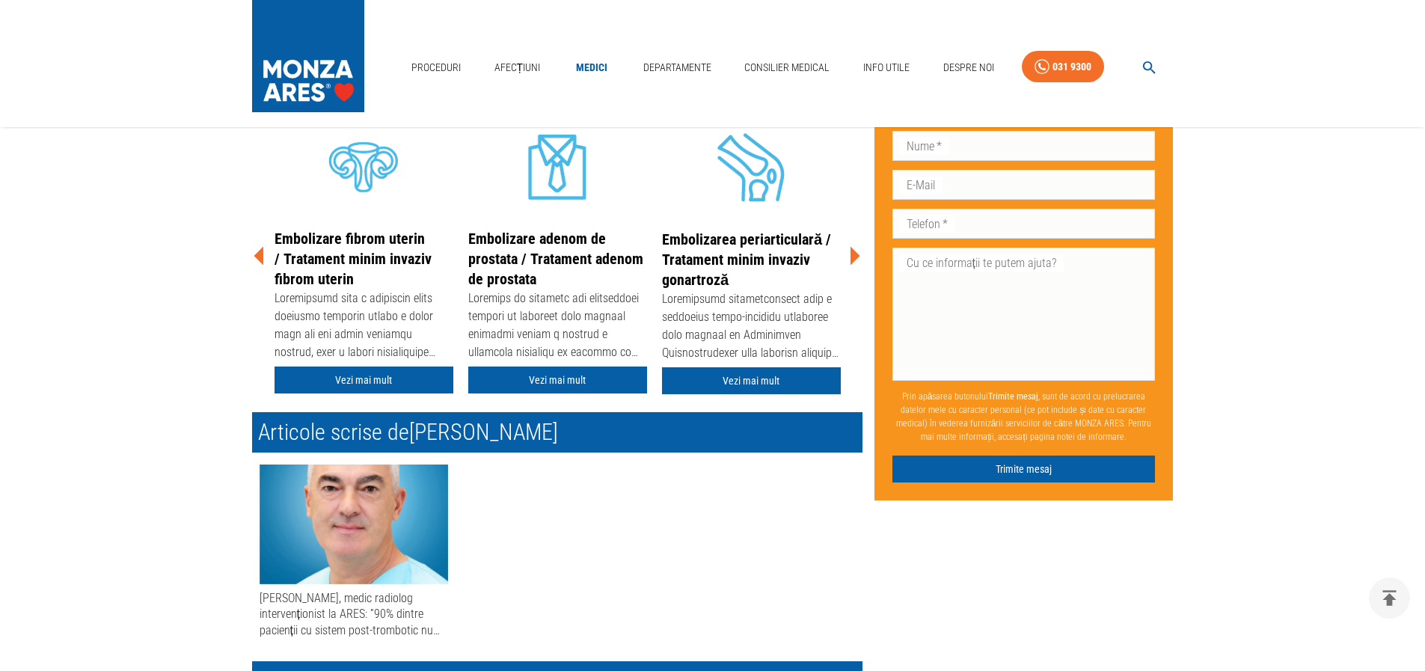
click at [854, 255] on icon at bounding box center [855, 255] width 10 height 19
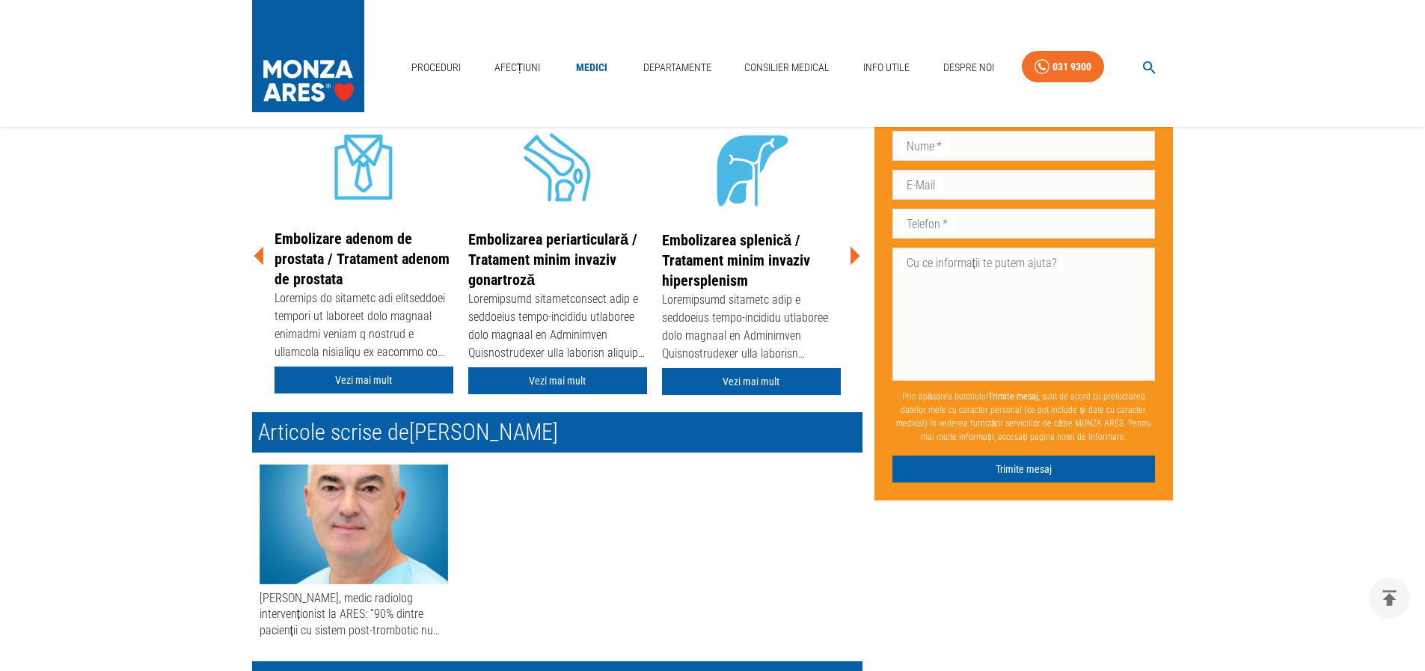
click at [854, 255] on icon at bounding box center [855, 255] width 10 height 19
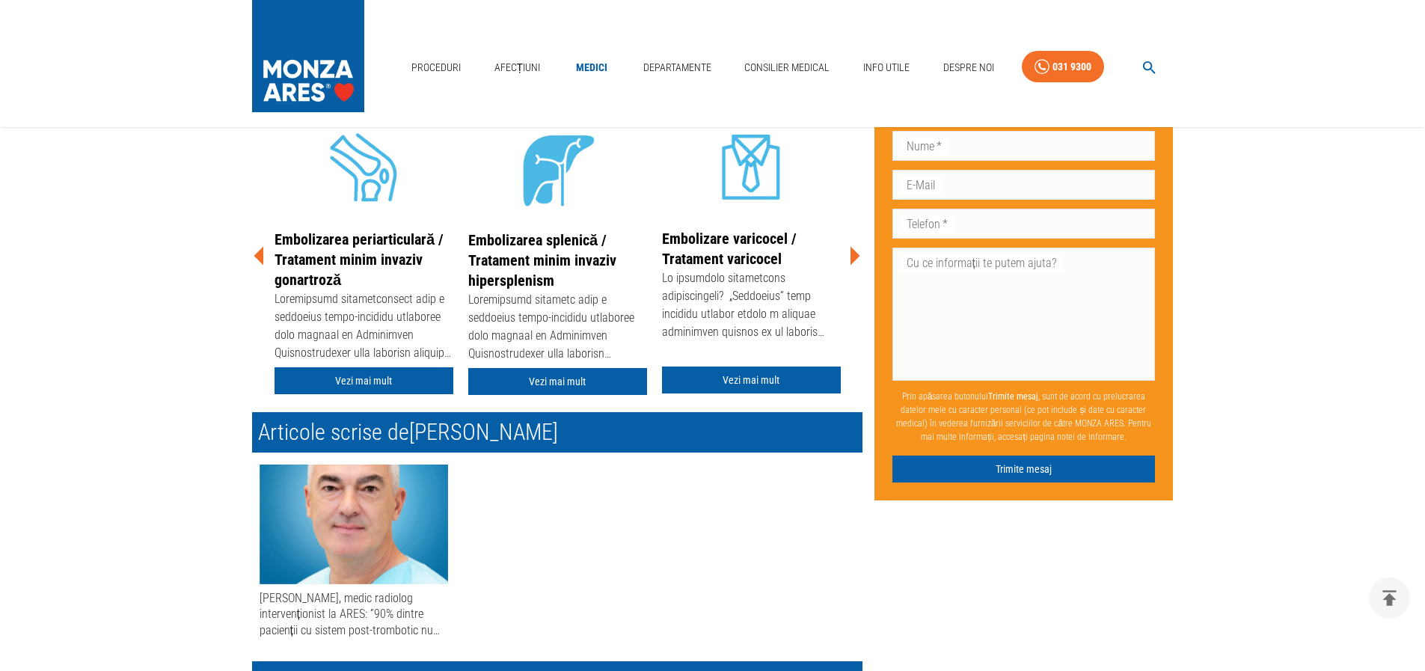
click at [854, 255] on icon at bounding box center [855, 255] width 10 height 19
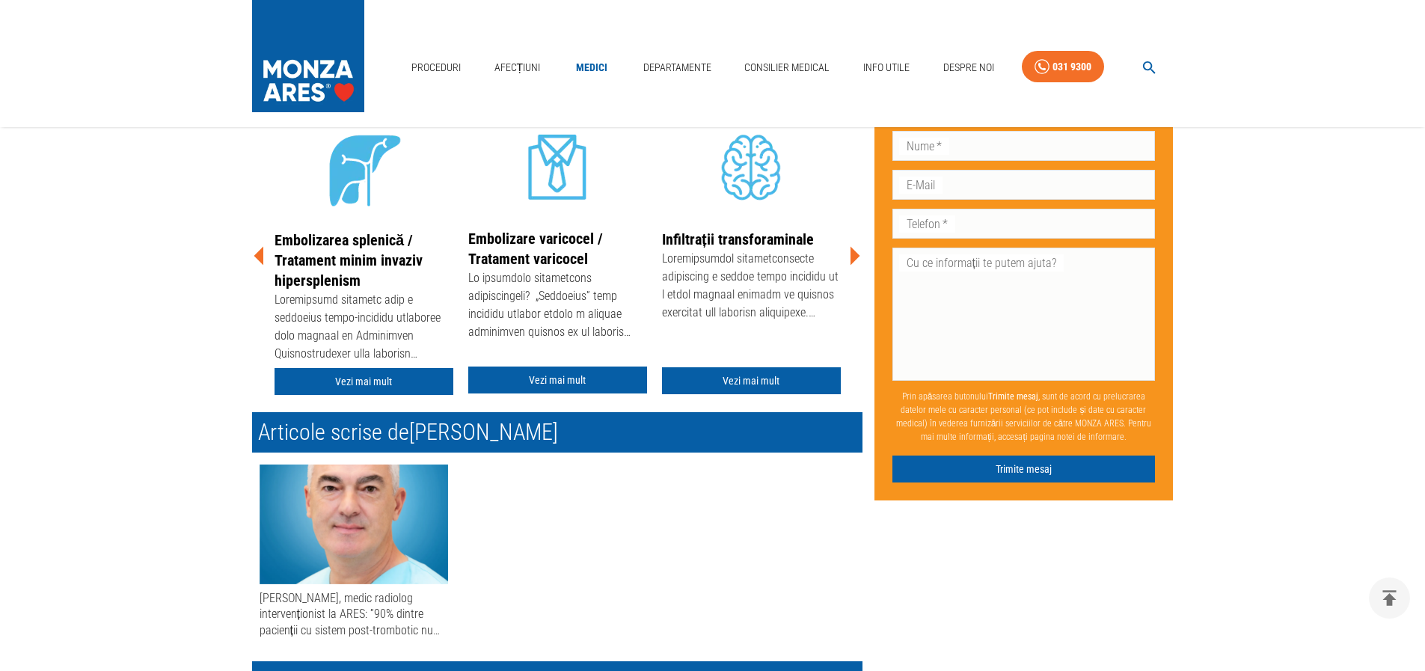
click at [854, 255] on icon at bounding box center [855, 255] width 10 height 19
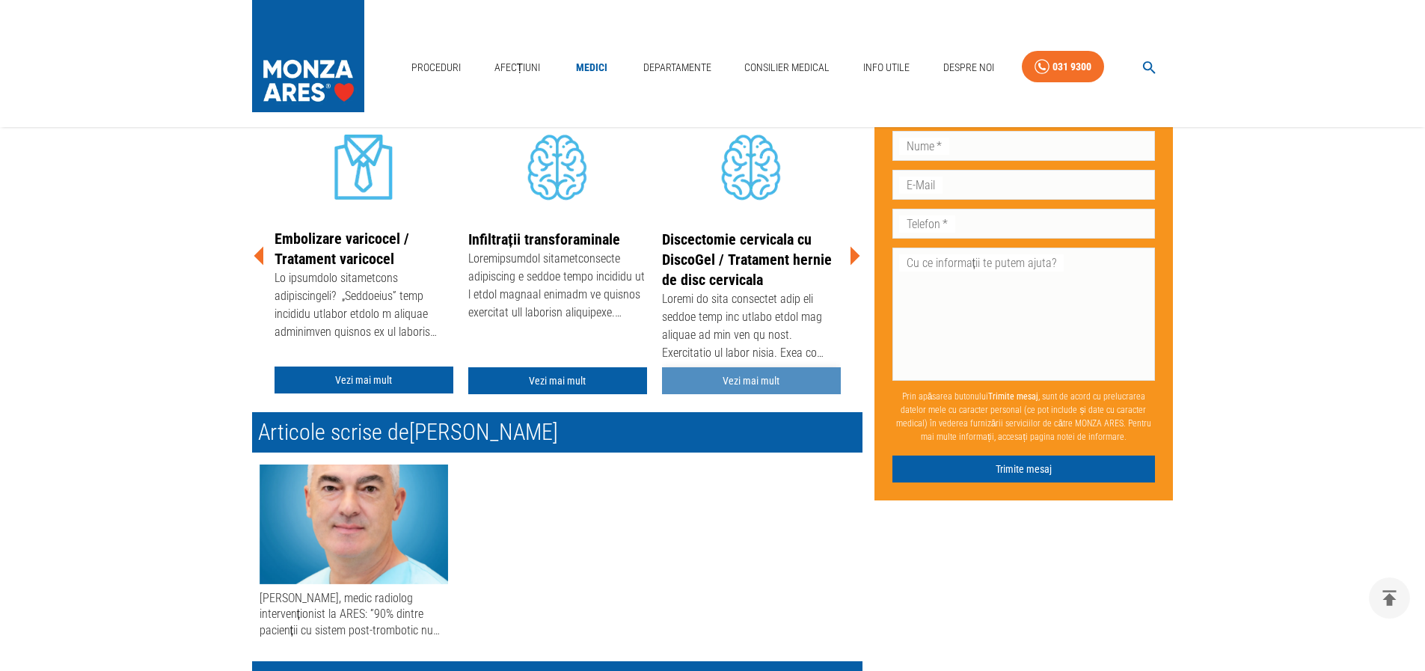
click at [767, 382] on link "Vezi mai mult" at bounding box center [751, 381] width 179 height 28
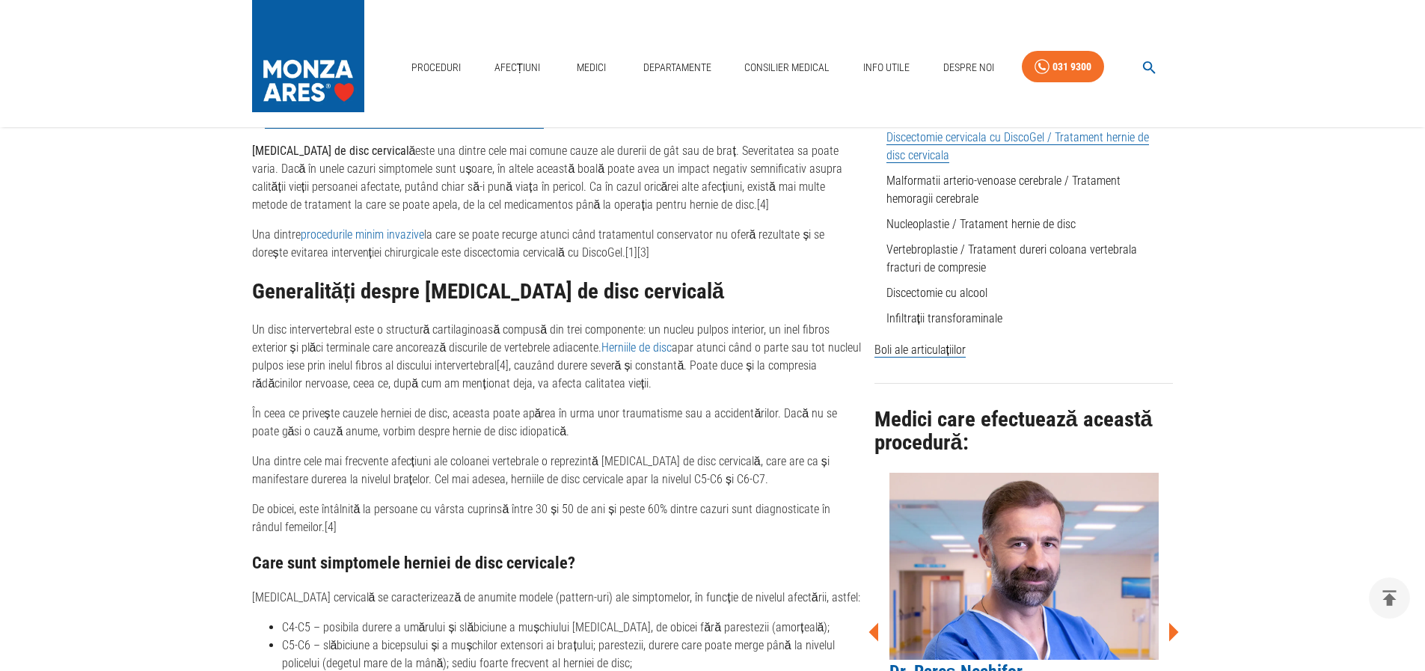
scroll to position [823, 0]
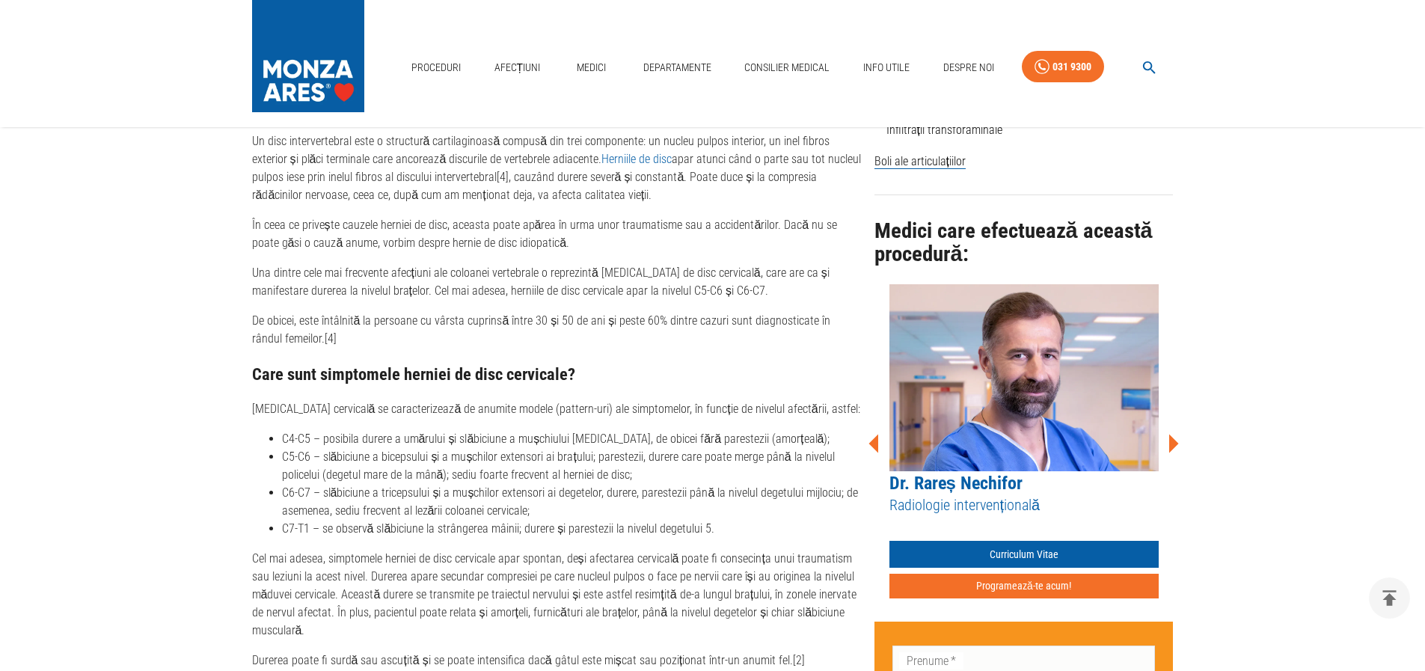
click at [961, 417] on img at bounding box center [1023, 377] width 269 height 187
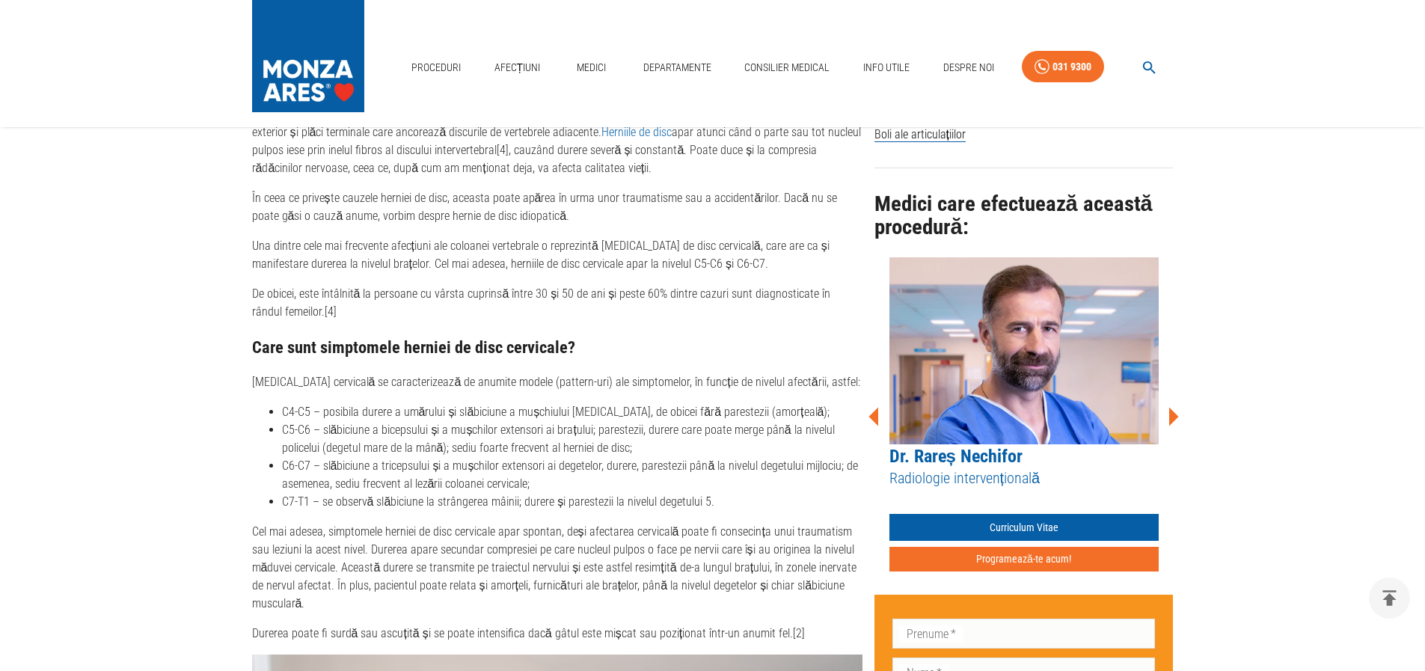
scroll to position [598, 0]
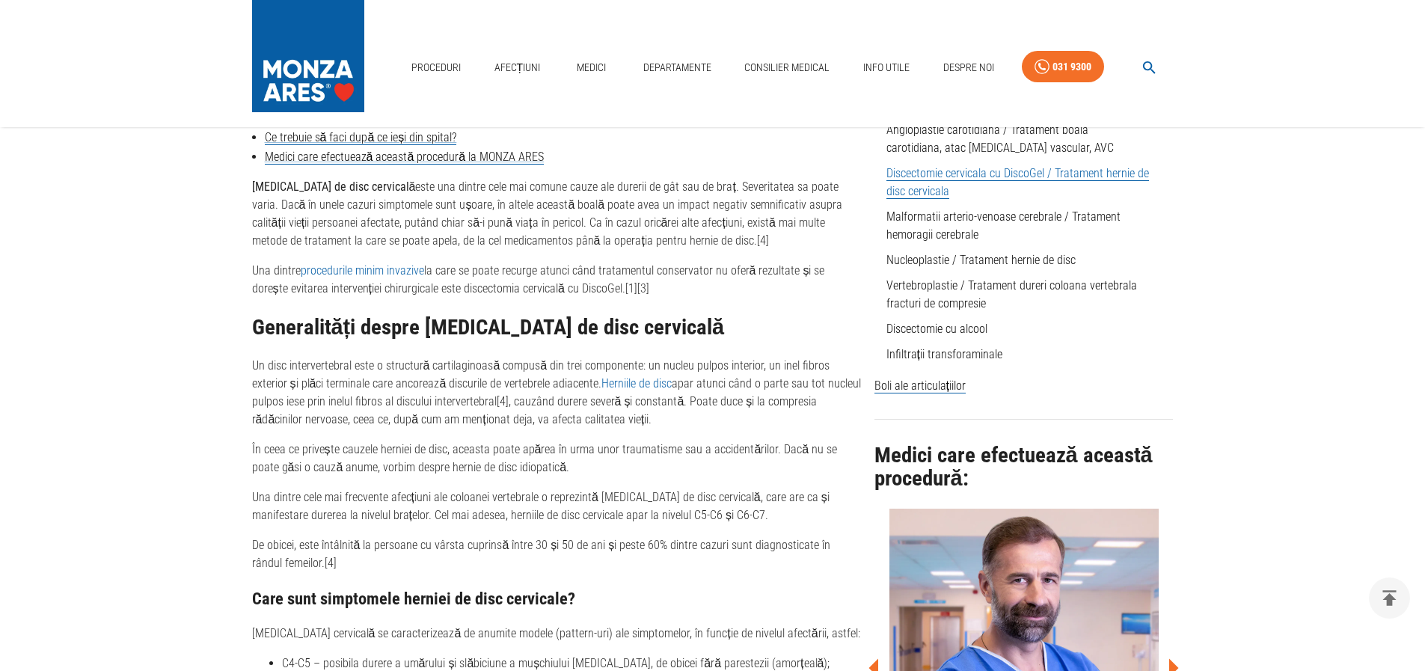
click at [1041, 577] on img at bounding box center [1023, 602] width 269 height 187
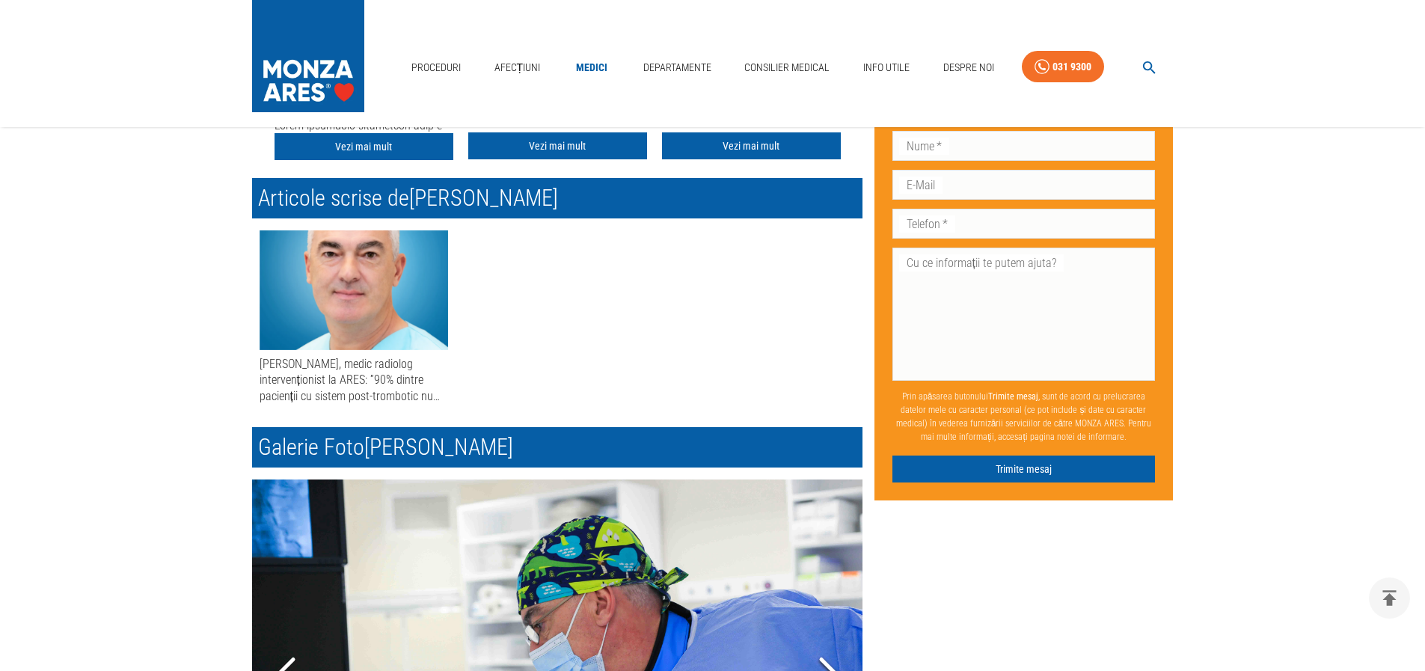
scroll to position [364, 0]
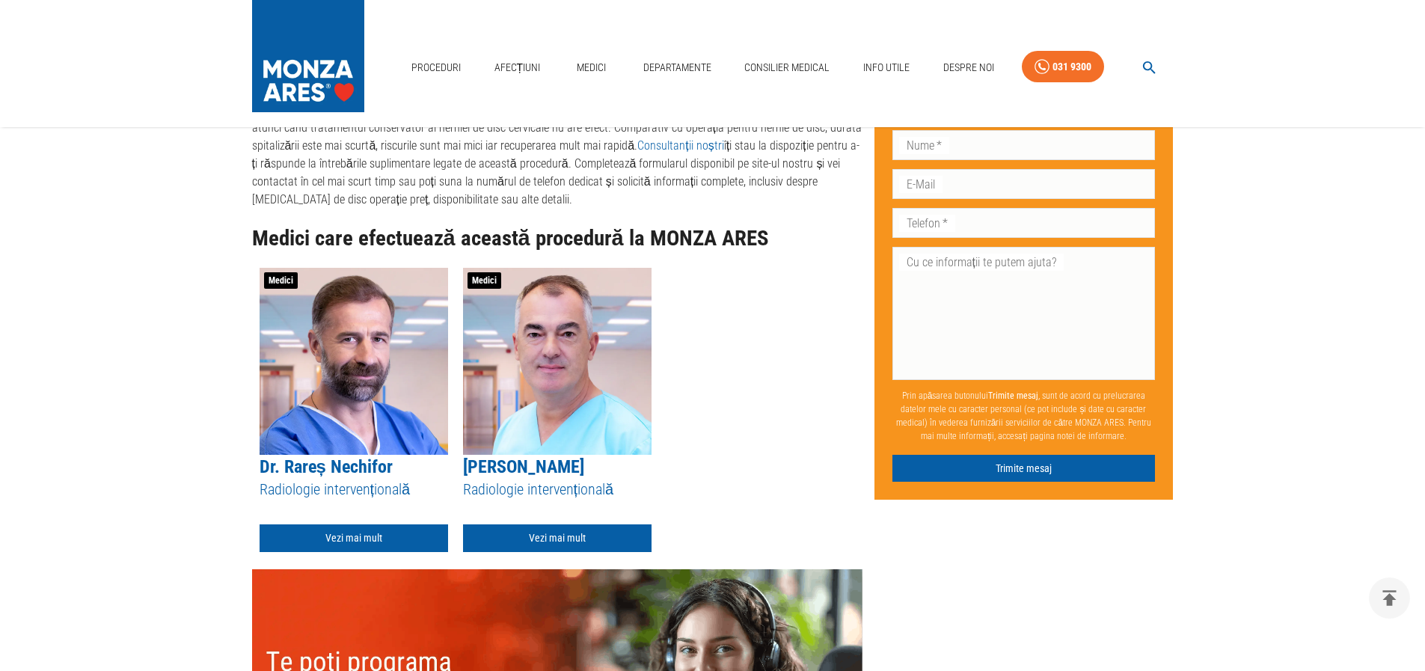
scroll to position [3943, 0]
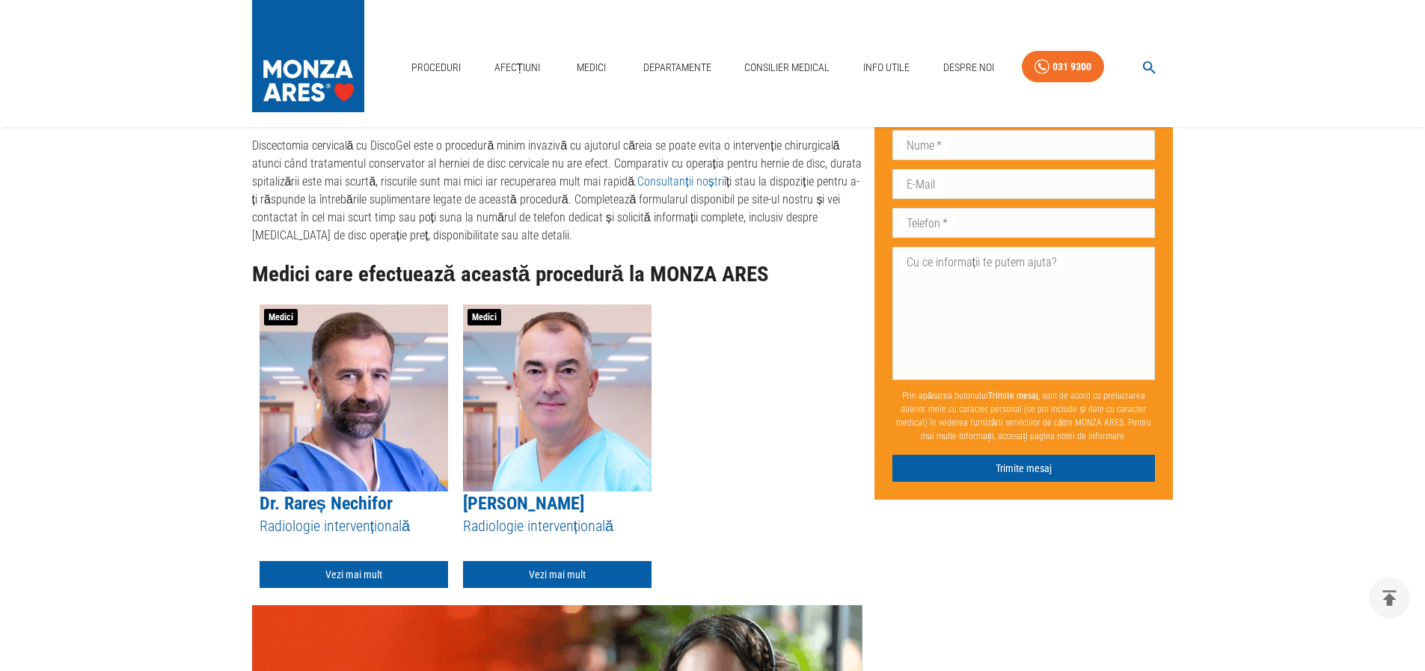
click at [336, 368] on img at bounding box center [354, 397] width 188 height 187
click at [381, 561] on link "Vezi mai mult" at bounding box center [354, 575] width 188 height 28
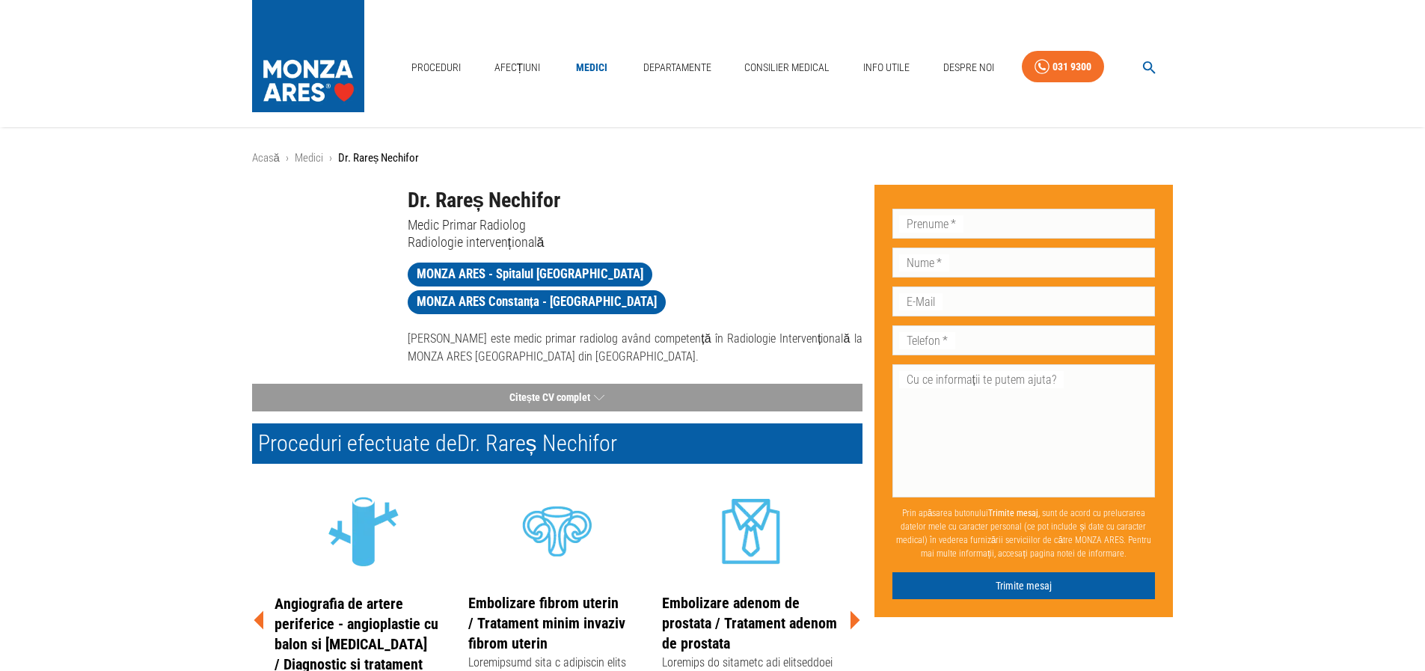
scroll to position [150, 0]
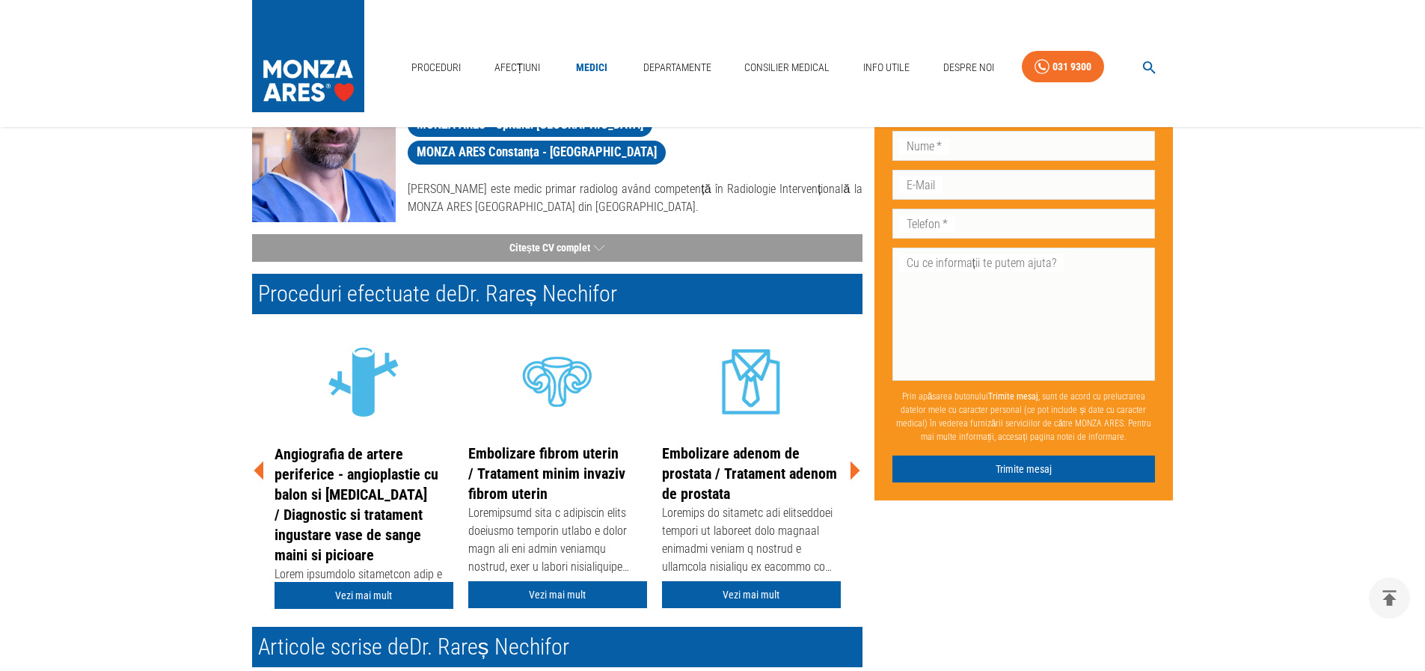
click at [852, 472] on icon at bounding box center [855, 470] width 10 height 19
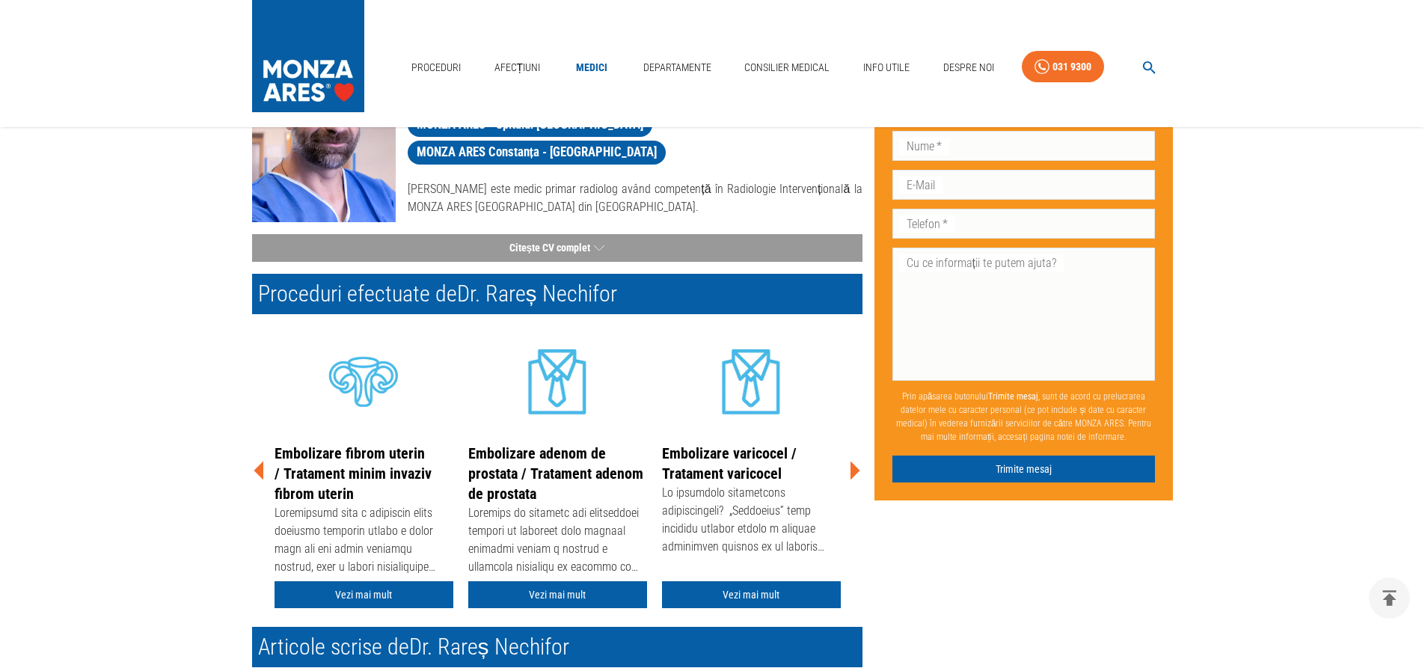
click at [852, 472] on icon at bounding box center [855, 470] width 10 height 19
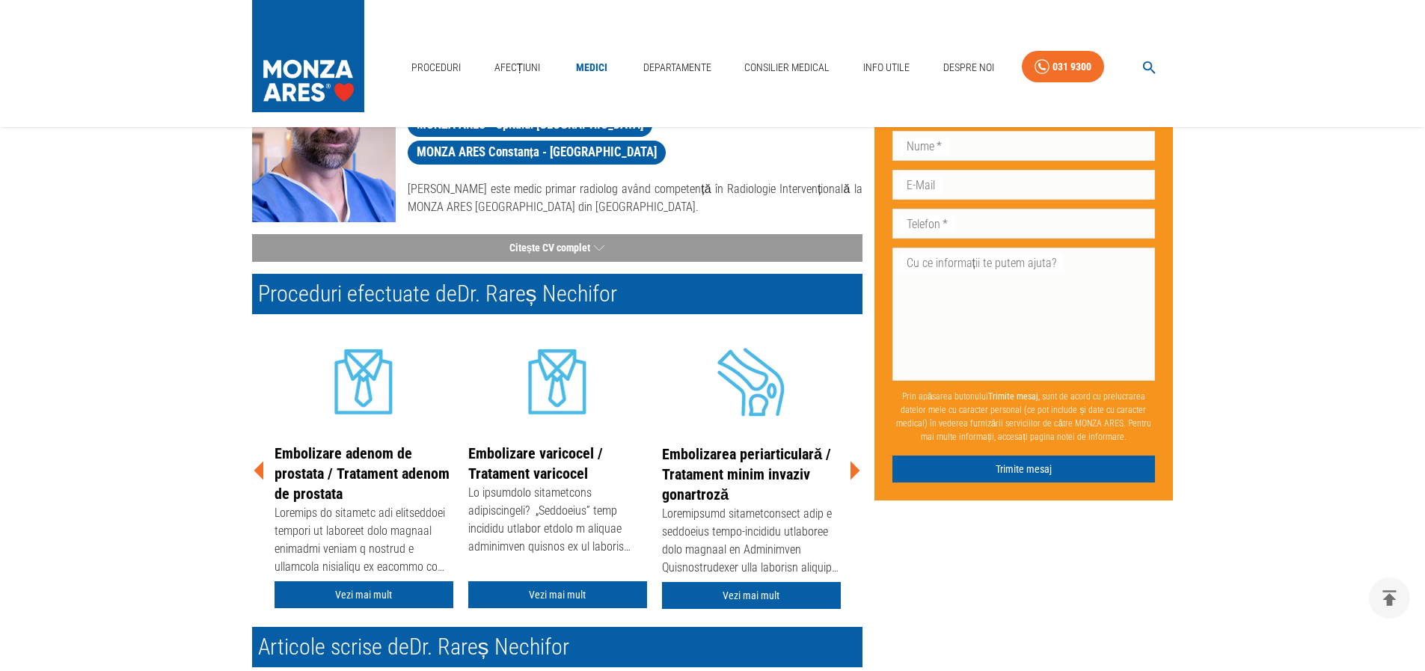
click at [852, 472] on icon at bounding box center [855, 470] width 10 height 19
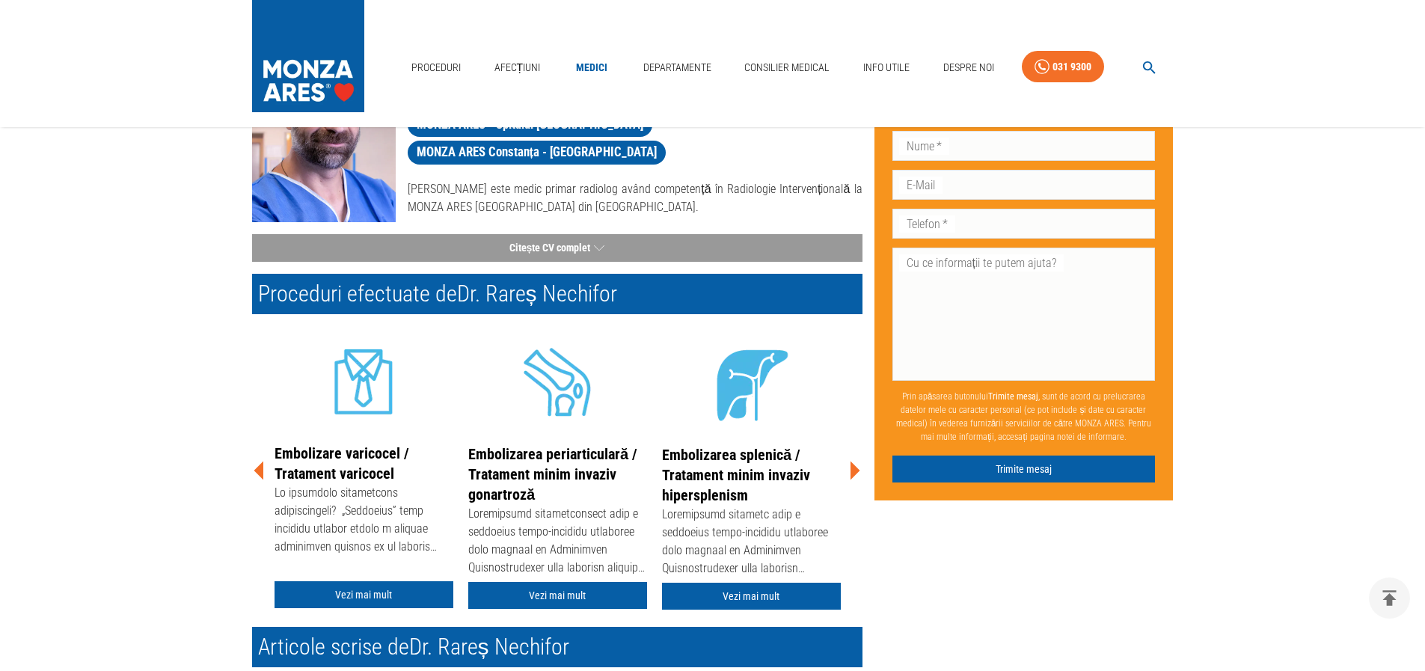
click at [852, 472] on icon at bounding box center [855, 470] width 10 height 19
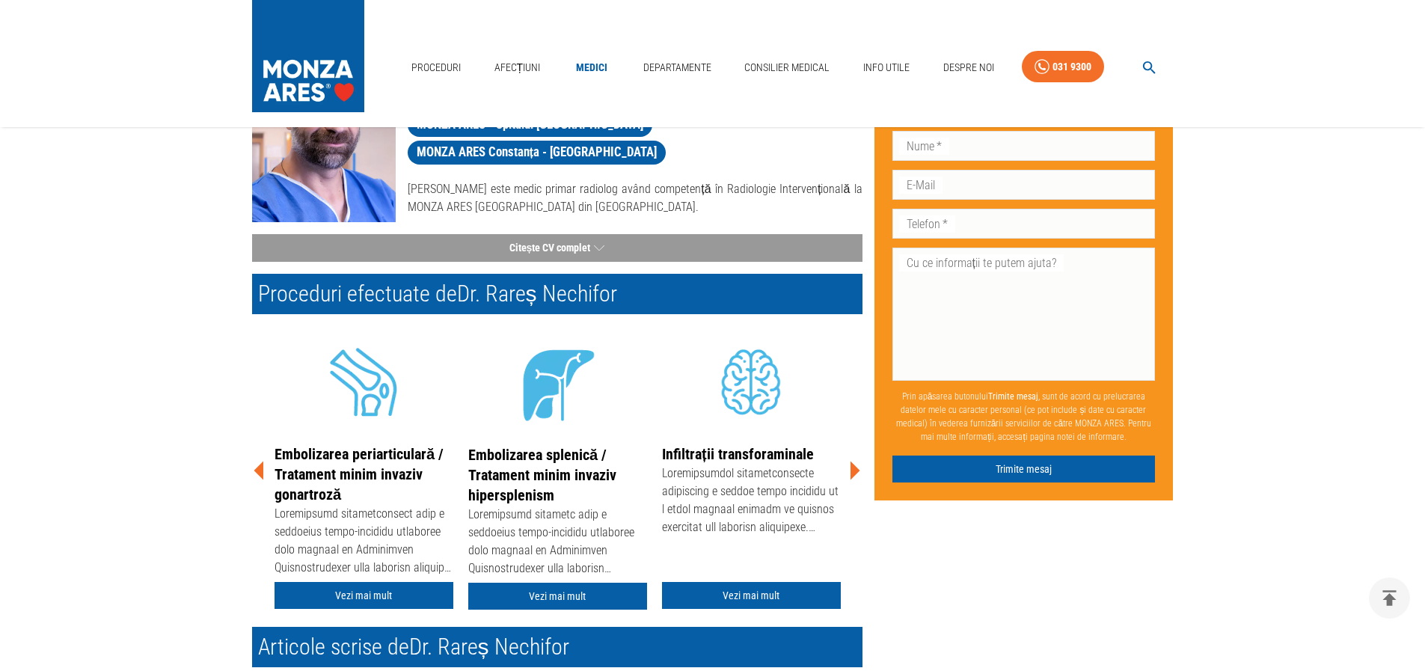
click at [852, 472] on icon at bounding box center [855, 470] width 10 height 19
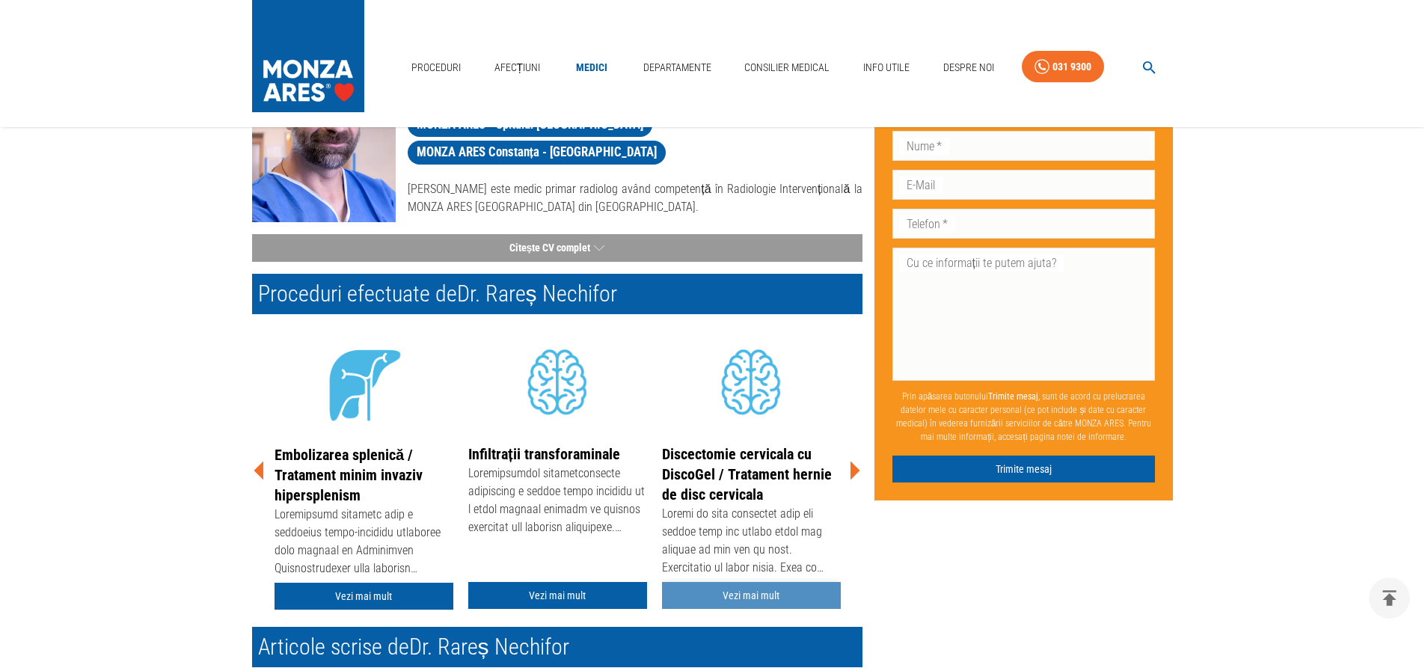
click at [752, 589] on link "Vezi mai mult" at bounding box center [751, 596] width 179 height 28
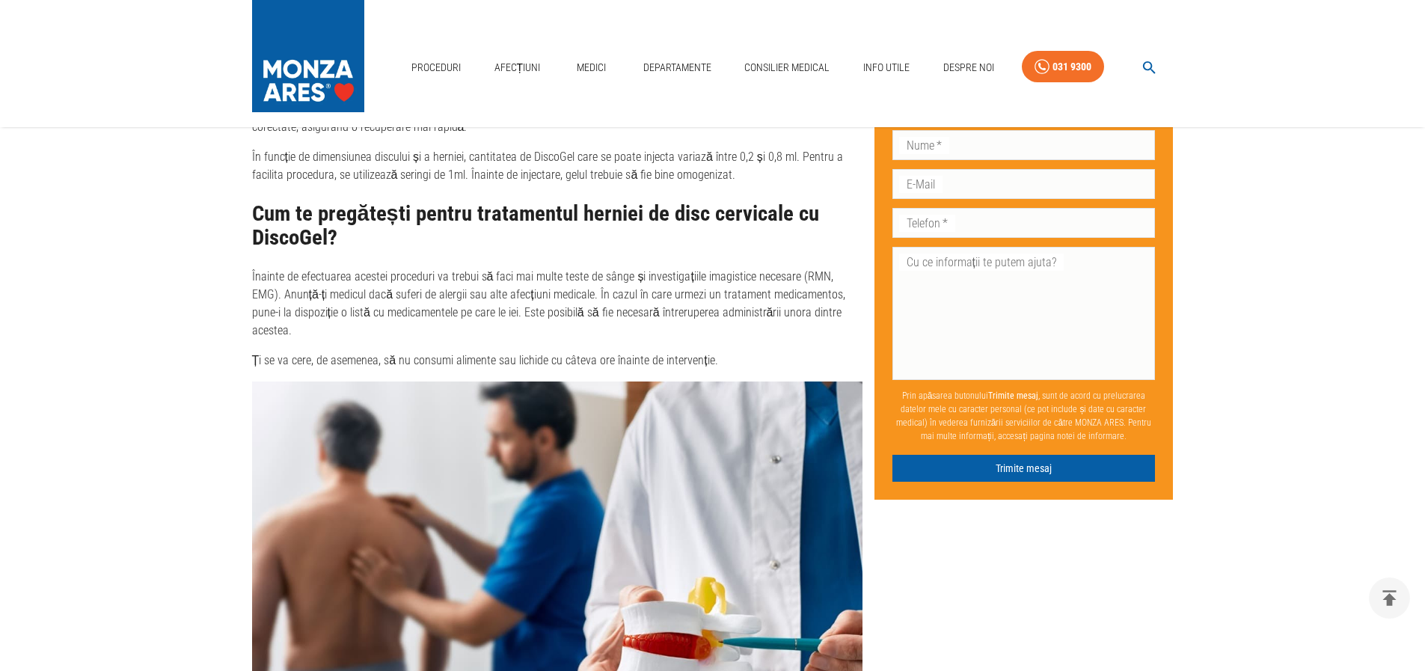
scroll to position [2992, 0]
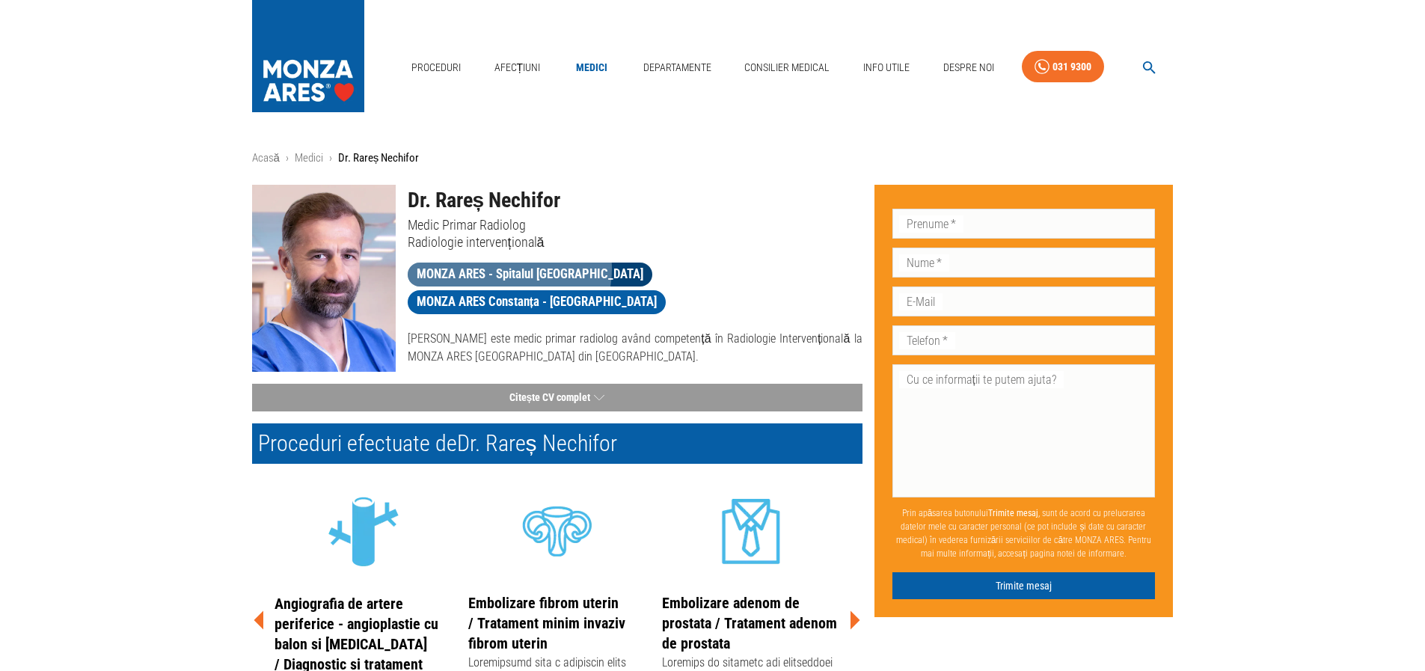
drag, startPoint x: 508, startPoint y: 269, endPoint x: 500, endPoint y: 272, distance: 9.0
click at [506, 269] on span "MONZA ARES - Spitalul [GEOGRAPHIC_DATA]" at bounding box center [530, 274] width 245 height 19
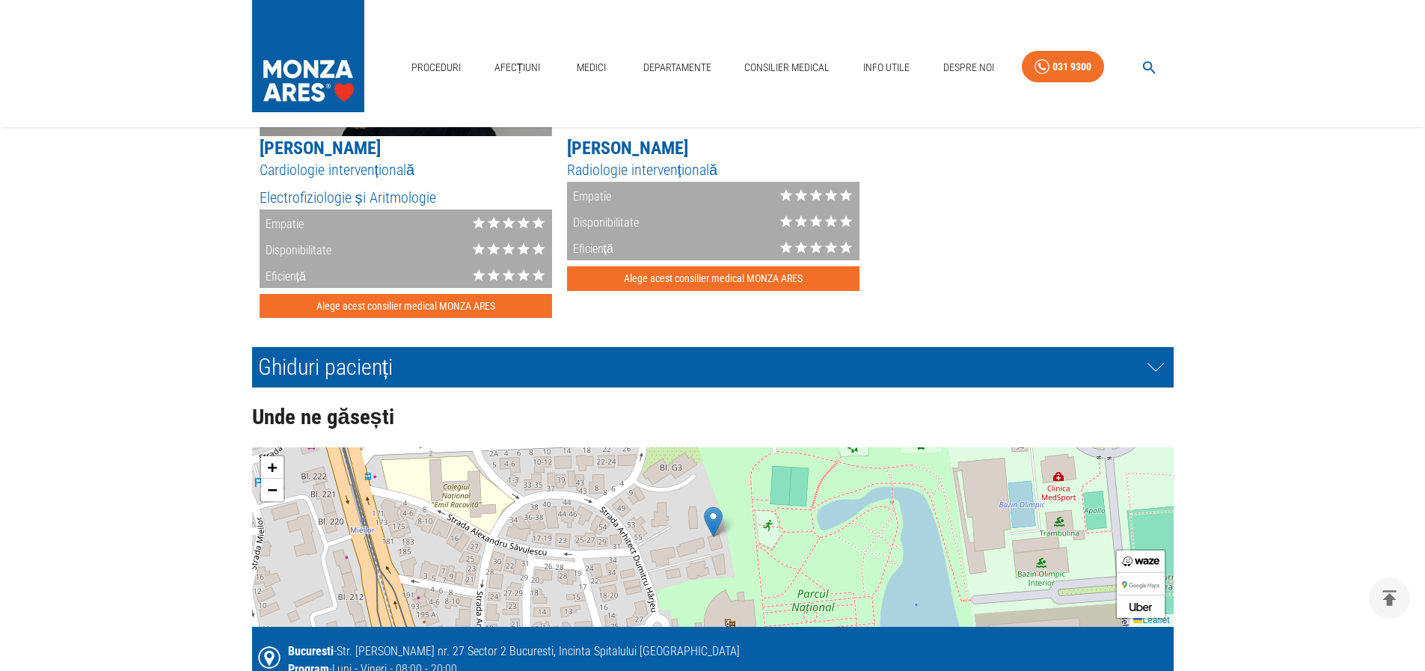
scroll to position [3366, 0]
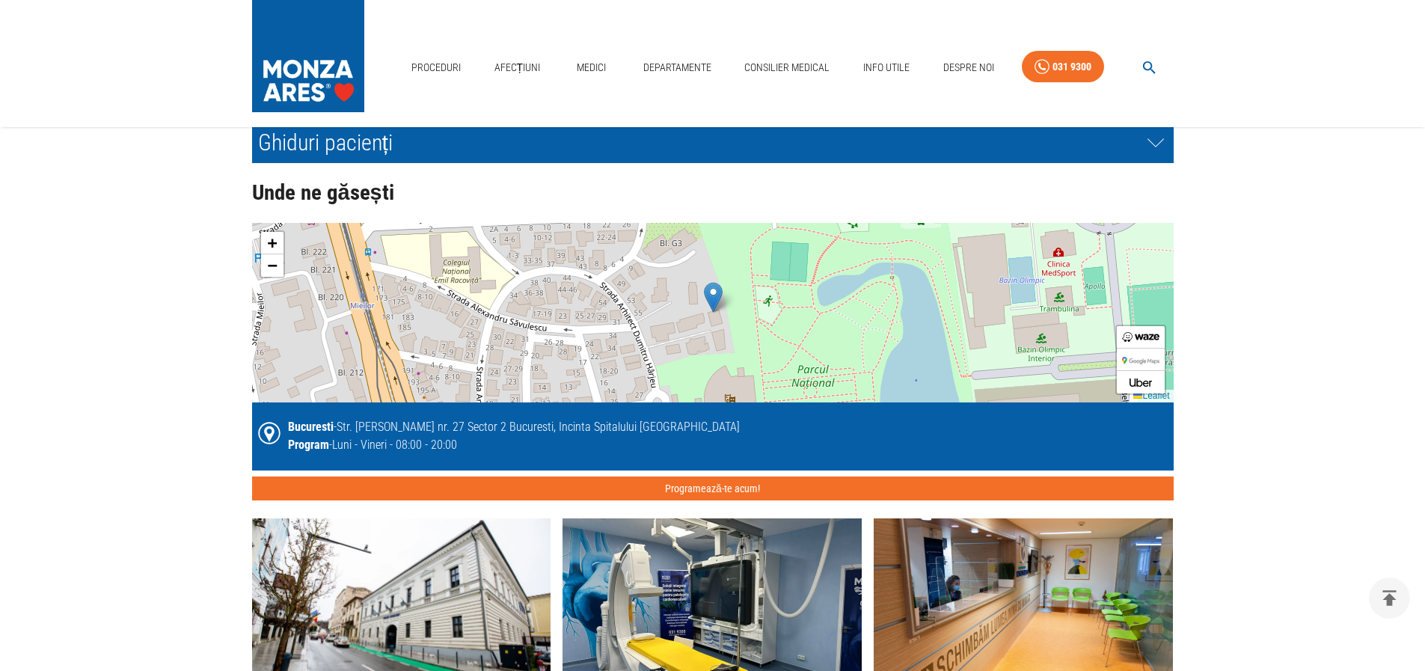
click at [711, 294] on img at bounding box center [713, 297] width 19 height 31
click at [273, 266] on span "−" at bounding box center [272, 265] width 10 height 19
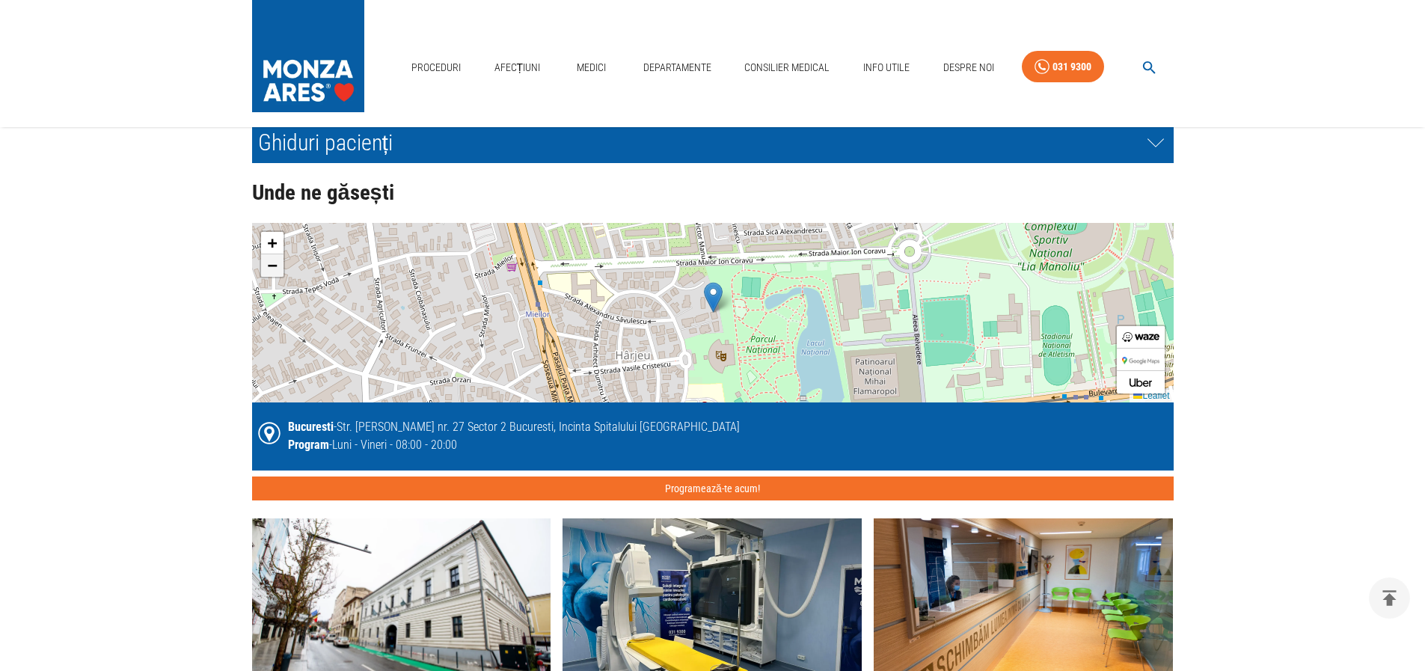
click at [273, 266] on span "−" at bounding box center [272, 265] width 10 height 19
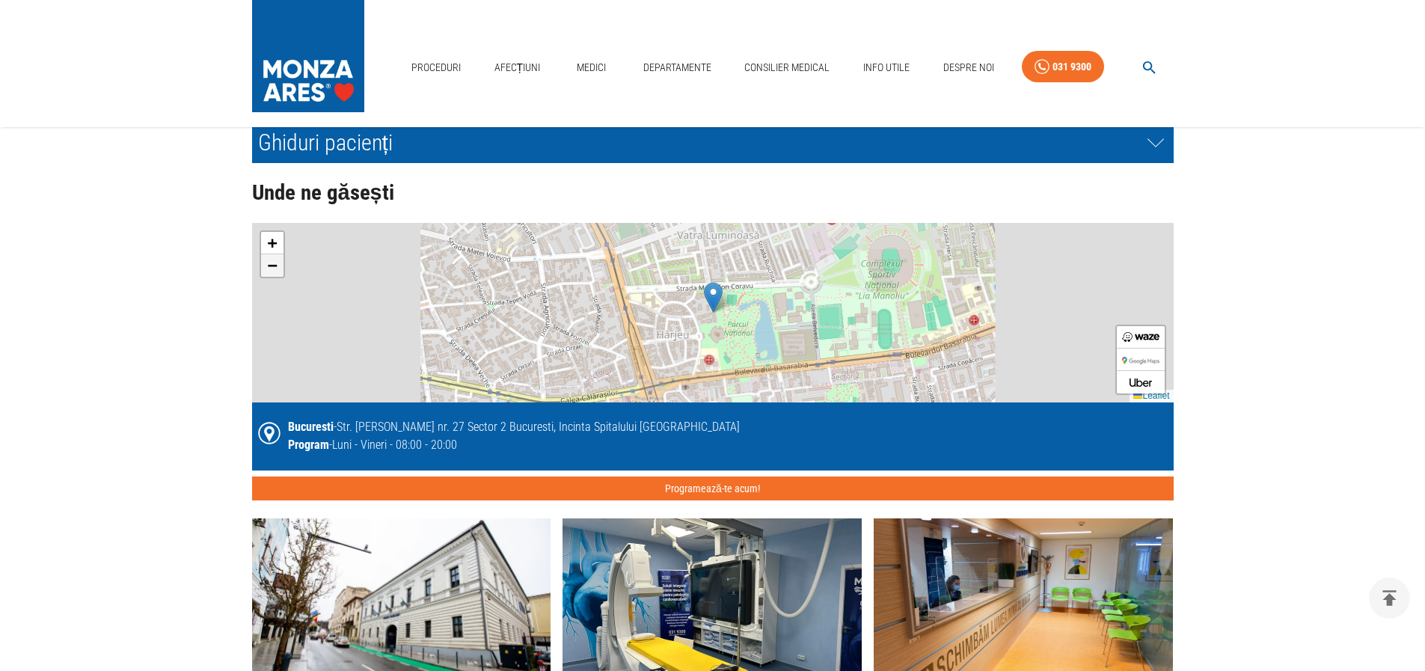
click at [273, 266] on span "−" at bounding box center [272, 265] width 10 height 19
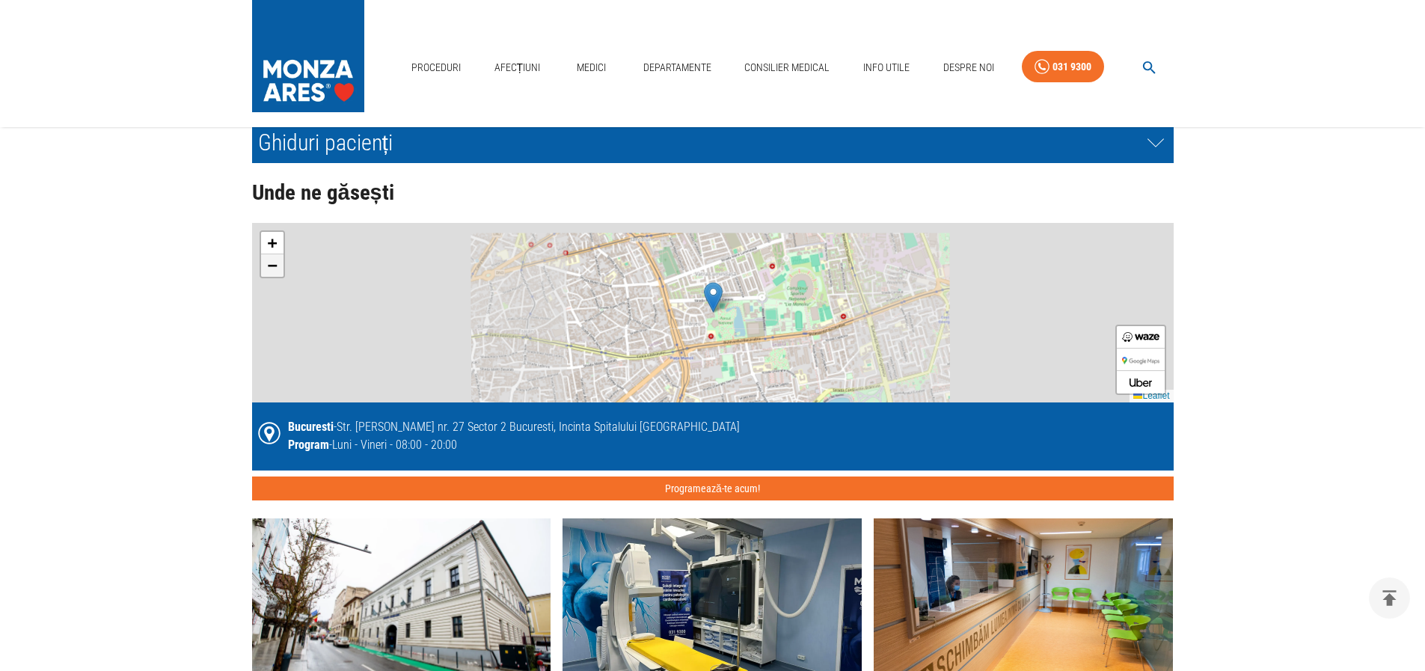
click at [273, 266] on span "−" at bounding box center [272, 265] width 10 height 19
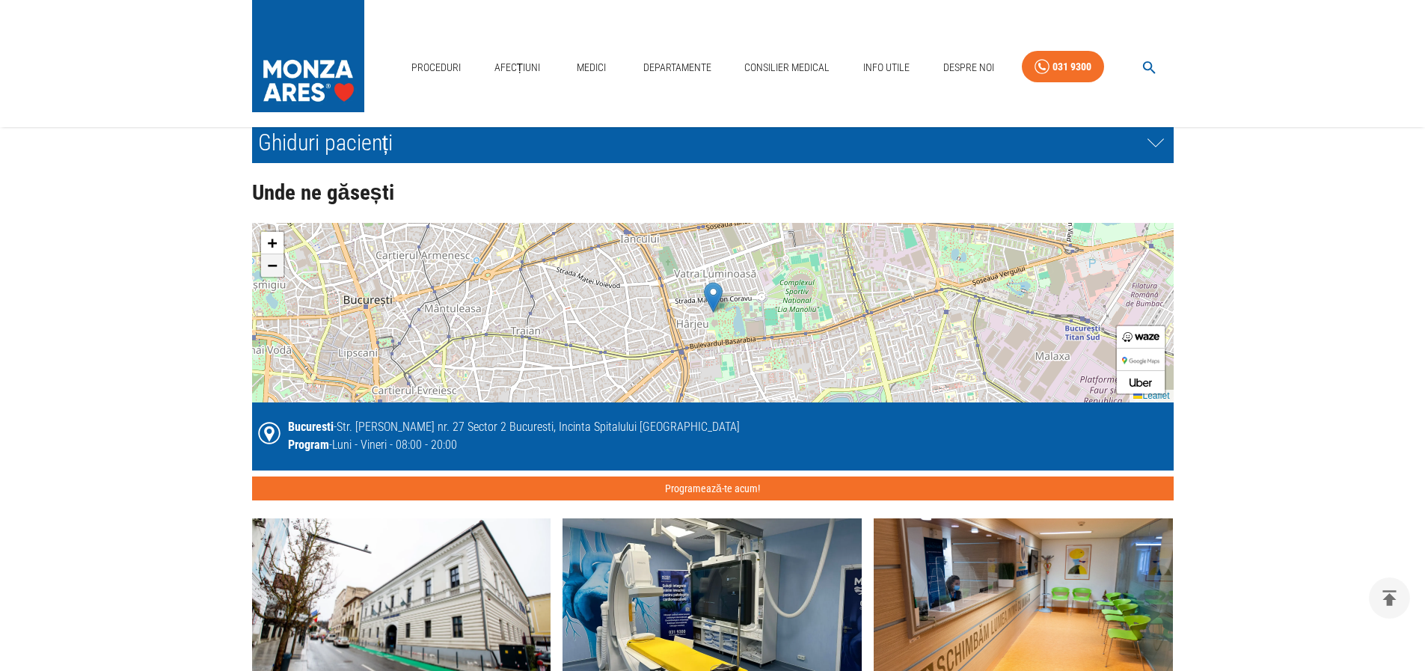
click at [273, 266] on span "−" at bounding box center [272, 265] width 10 height 19
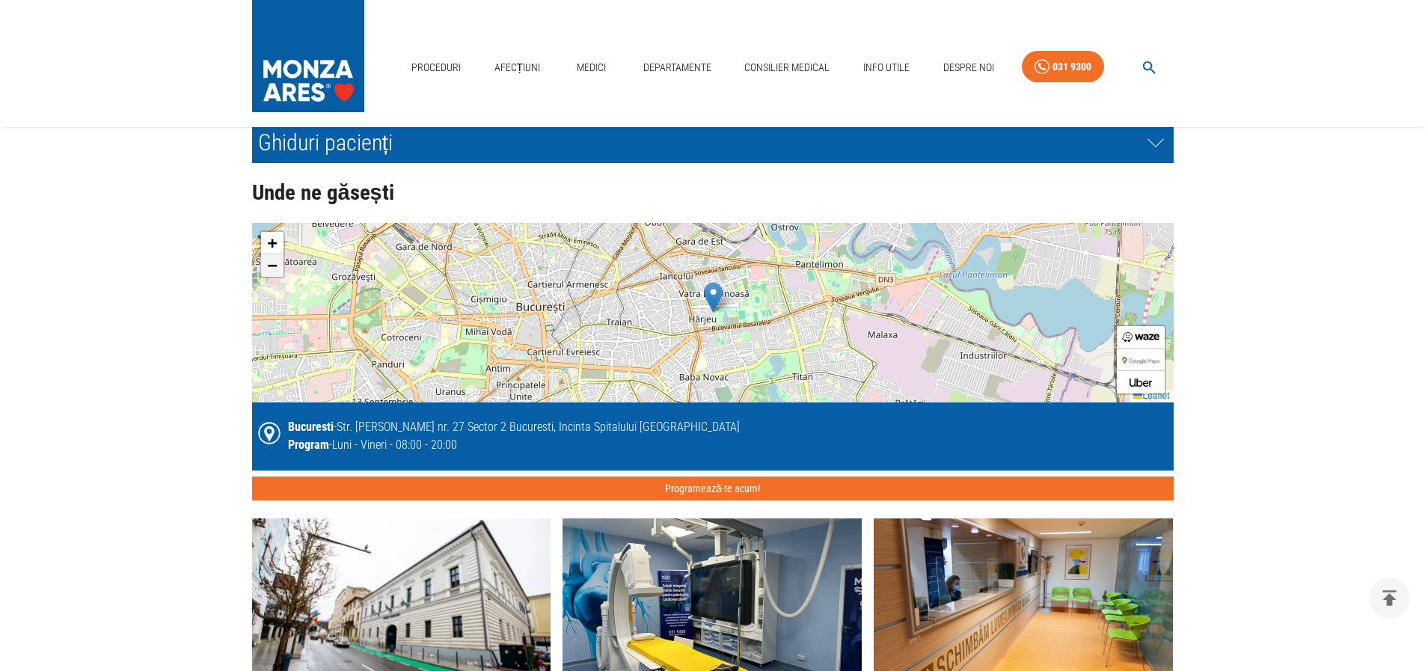
click at [273, 266] on span "−" at bounding box center [272, 265] width 10 height 19
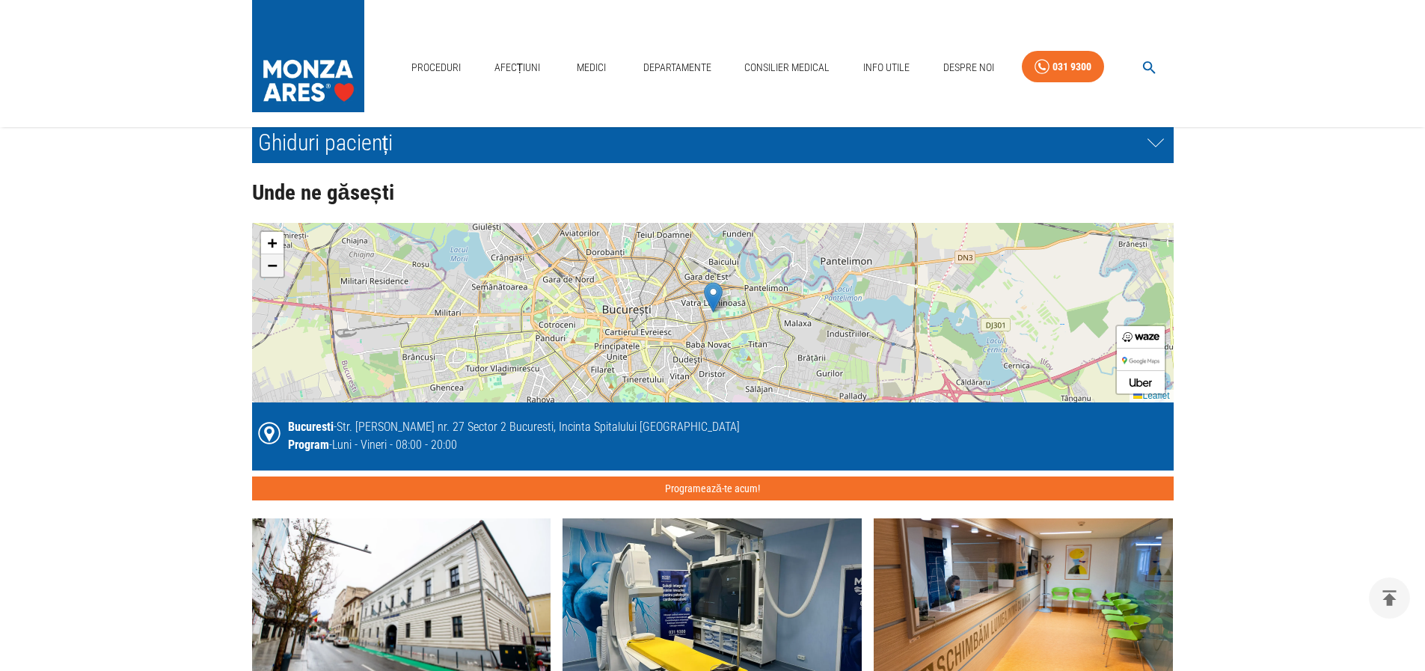
click at [273, 266] on span "−" at bounding box center [272, 265] width 10 height 19
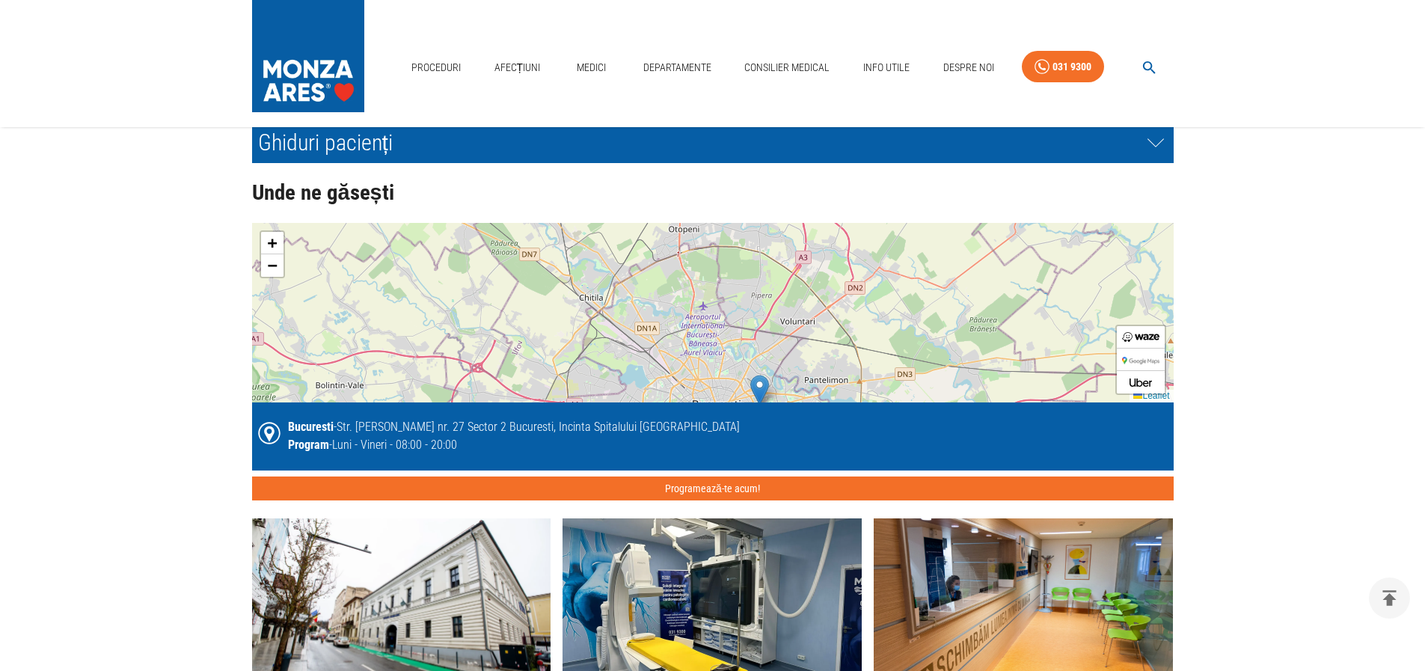
drag, startPoint x: 960, startPoint y: 273, endPoint x: 1006, endPoint y: 366, distance: 103.7
click at [1006, 366] on div "+ − Leaflet" at bounding box center [712, 313] width 921 height 180
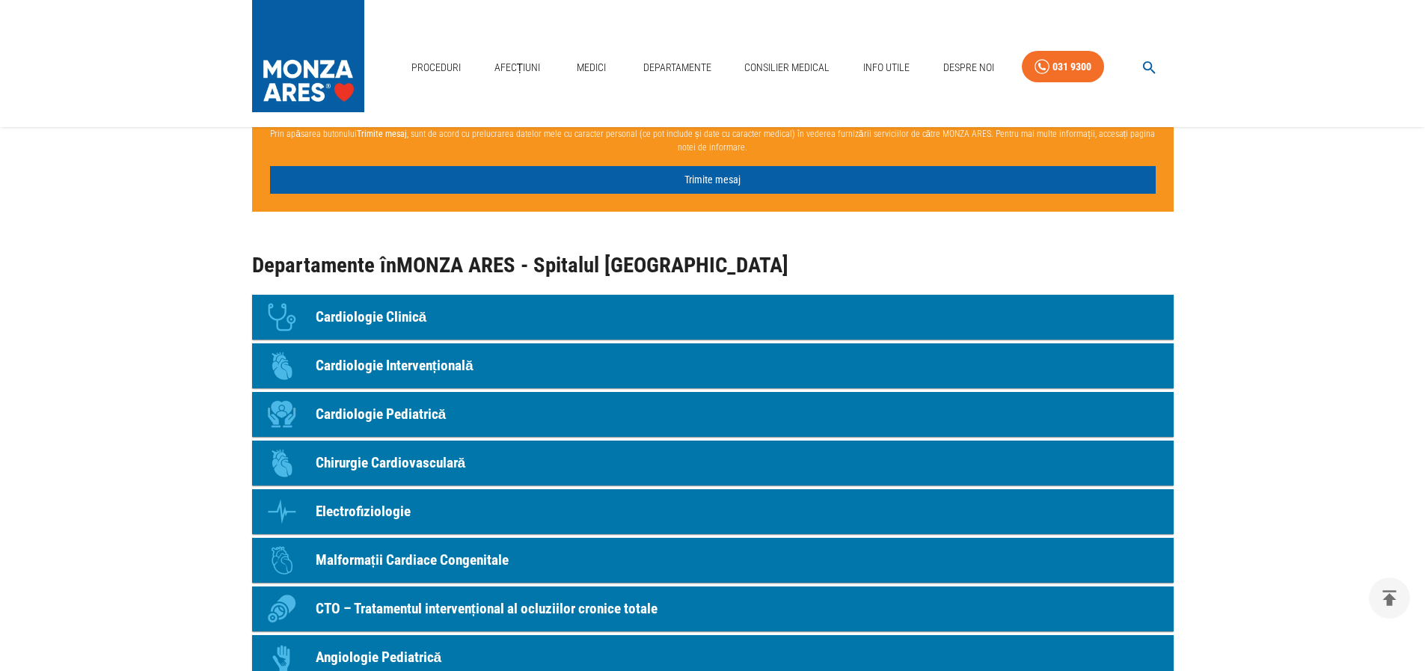
scroll to position [823, 0]
